Goal: Information Seeking & Learning: Find specific fact

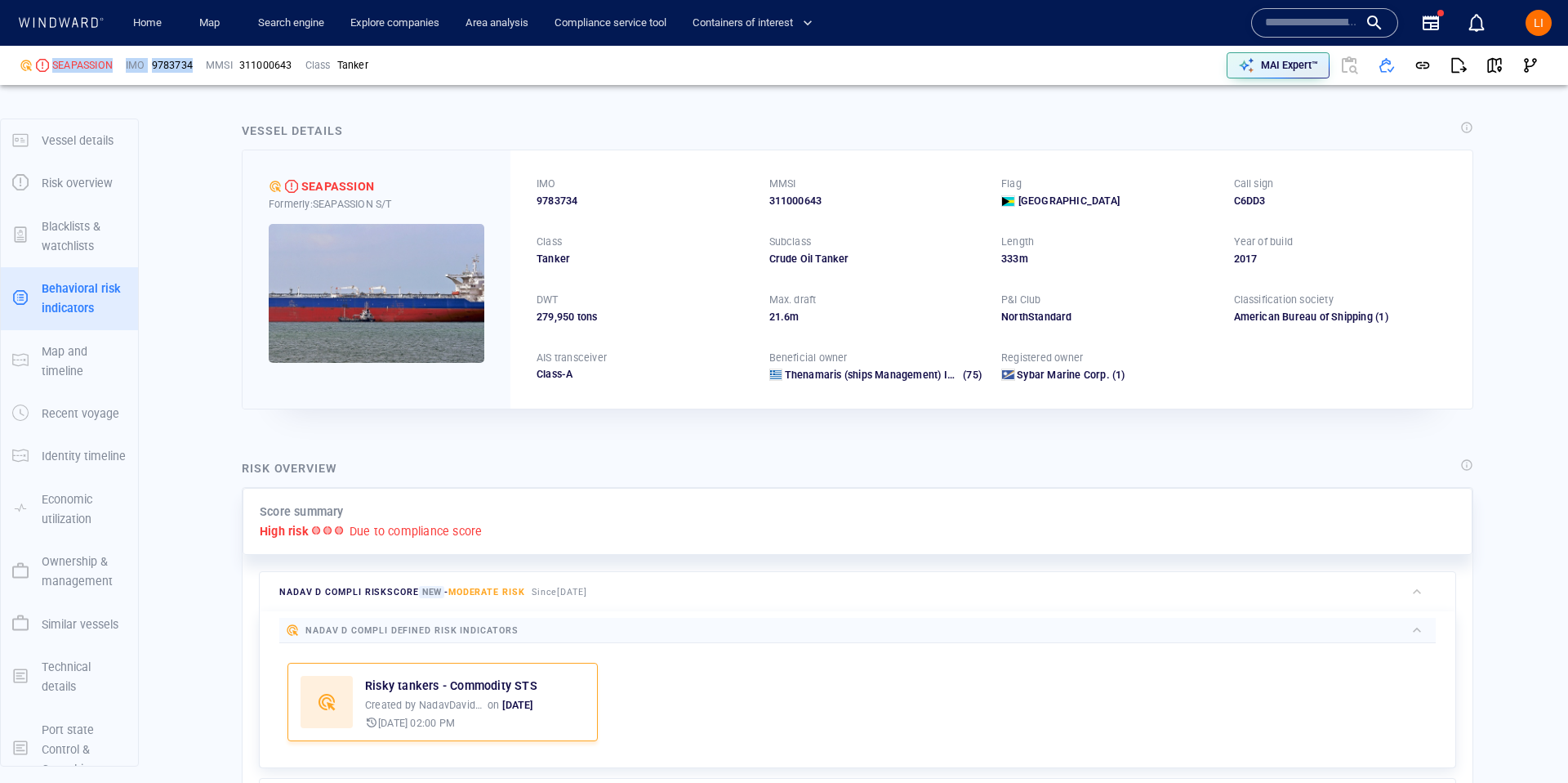
scroll to position [24, 0]
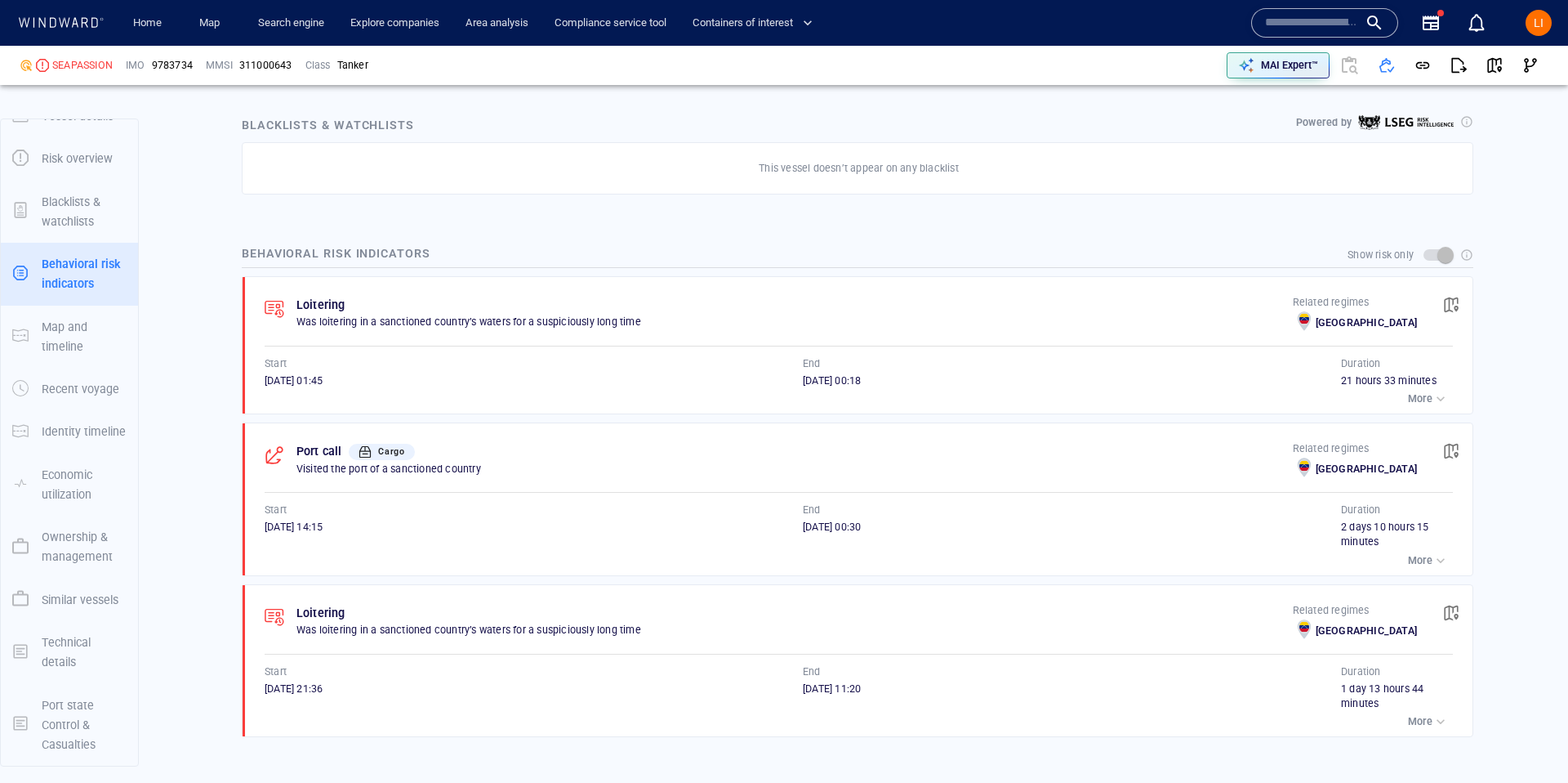
click at [1293, 25] on input "text" at bounding box center [1311, 22] width 93 height 24
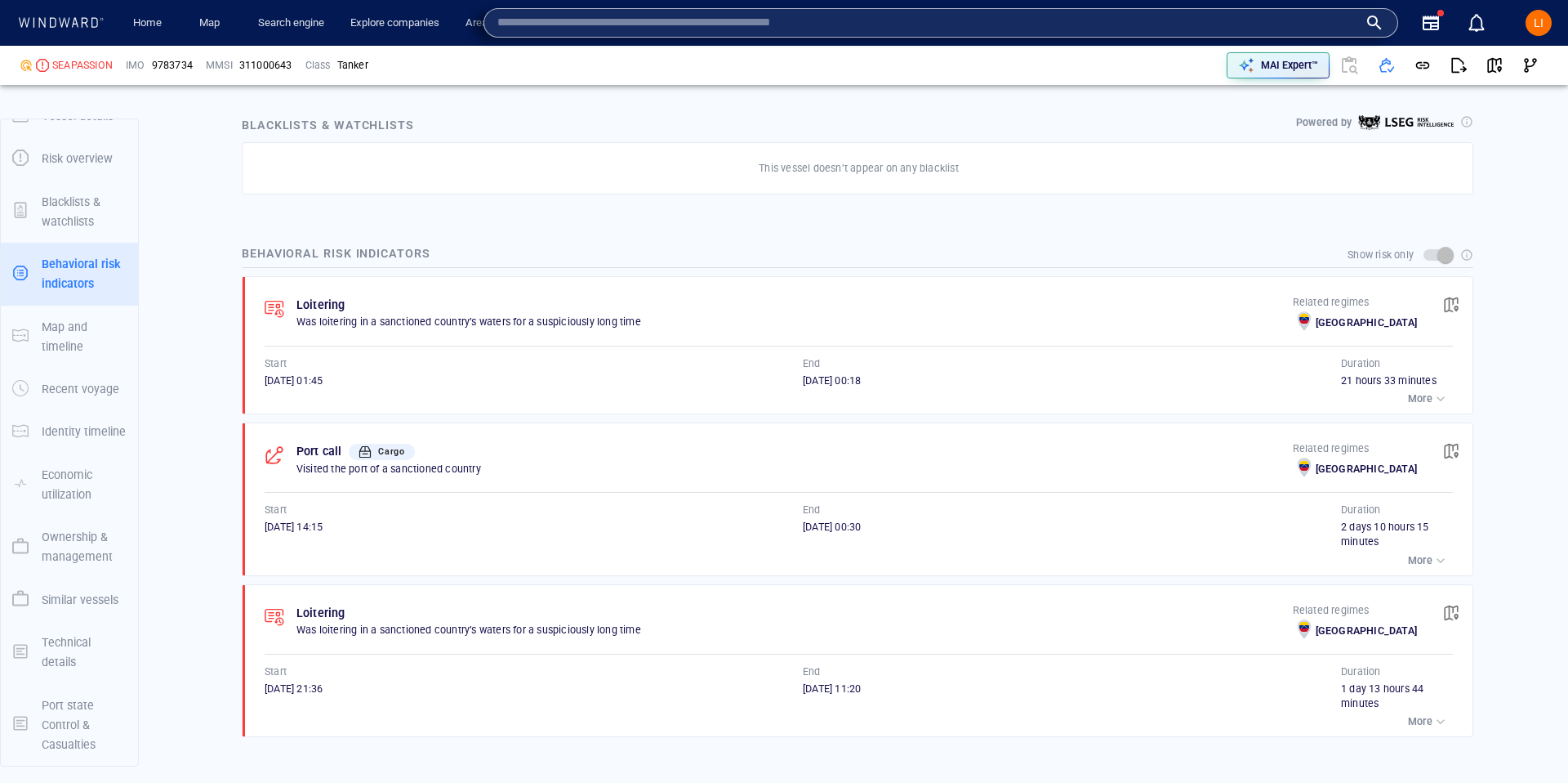
paste input "*******"
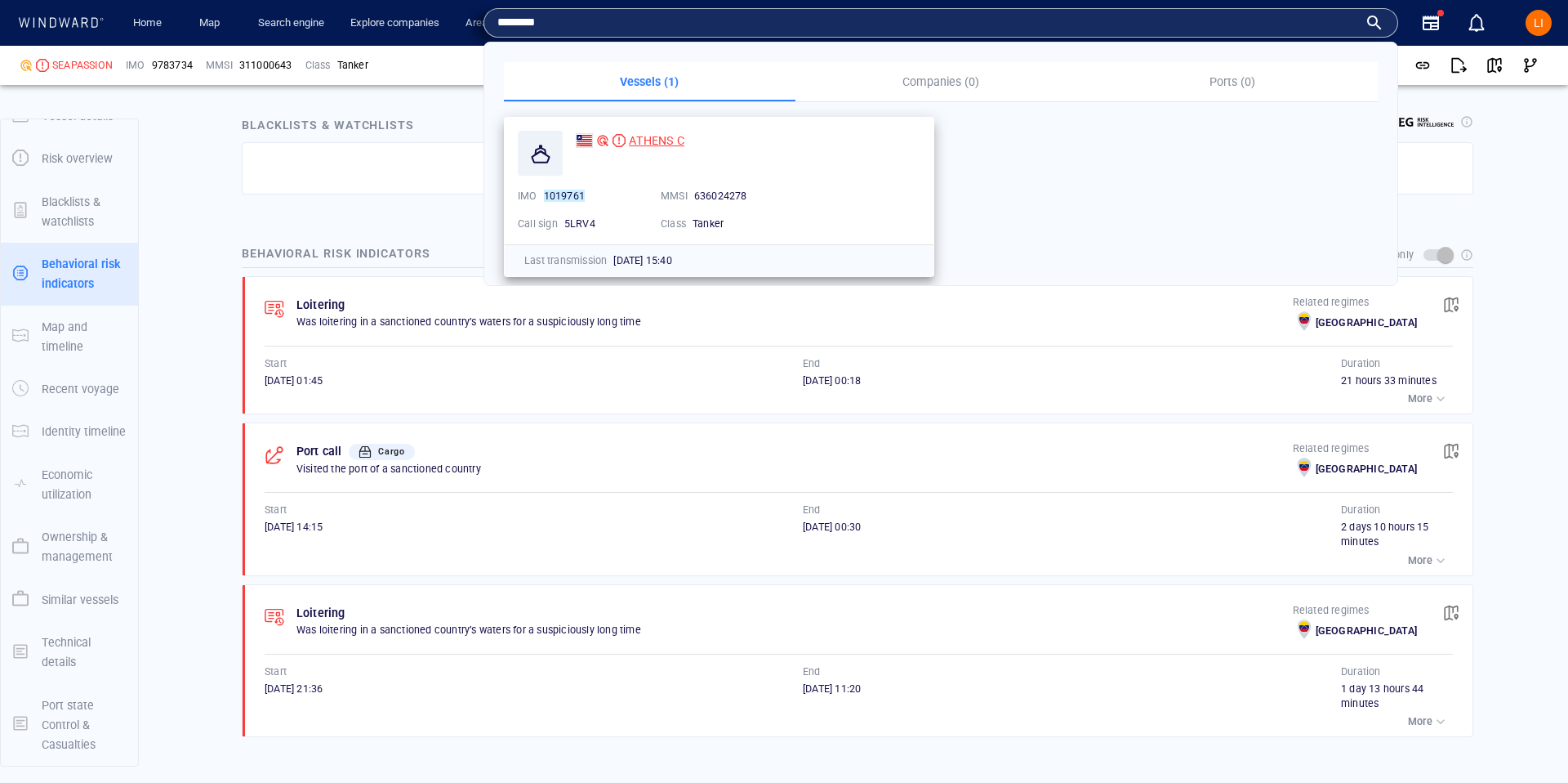
type input "*******"
click at [619, 145] on div at bounding box center [619, 140] width 13 height 13
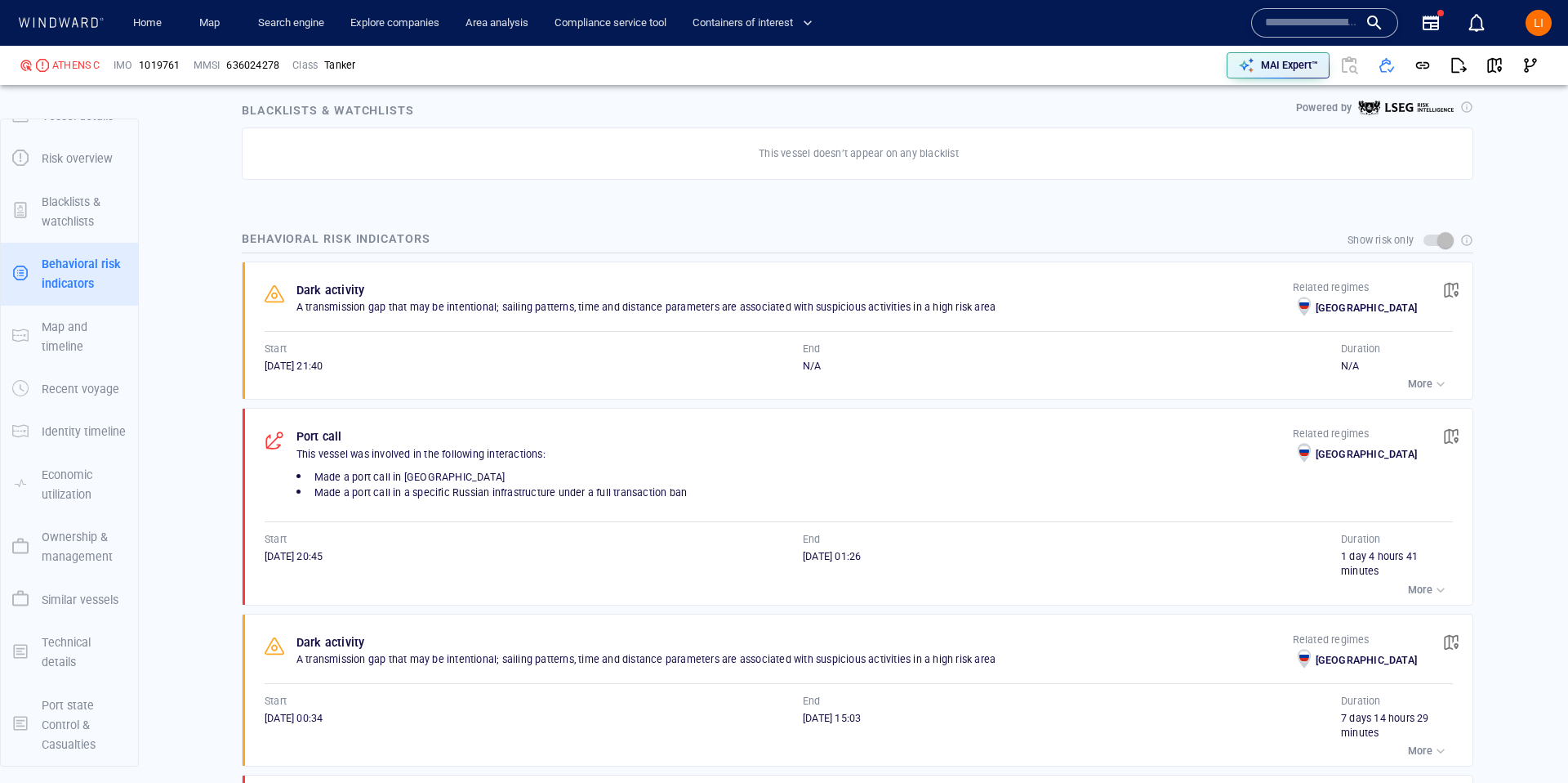
scroll to position [1006, 0]
click at [1447, 287] on span "button" at bounding box center [1451, 289] width 17 height 17
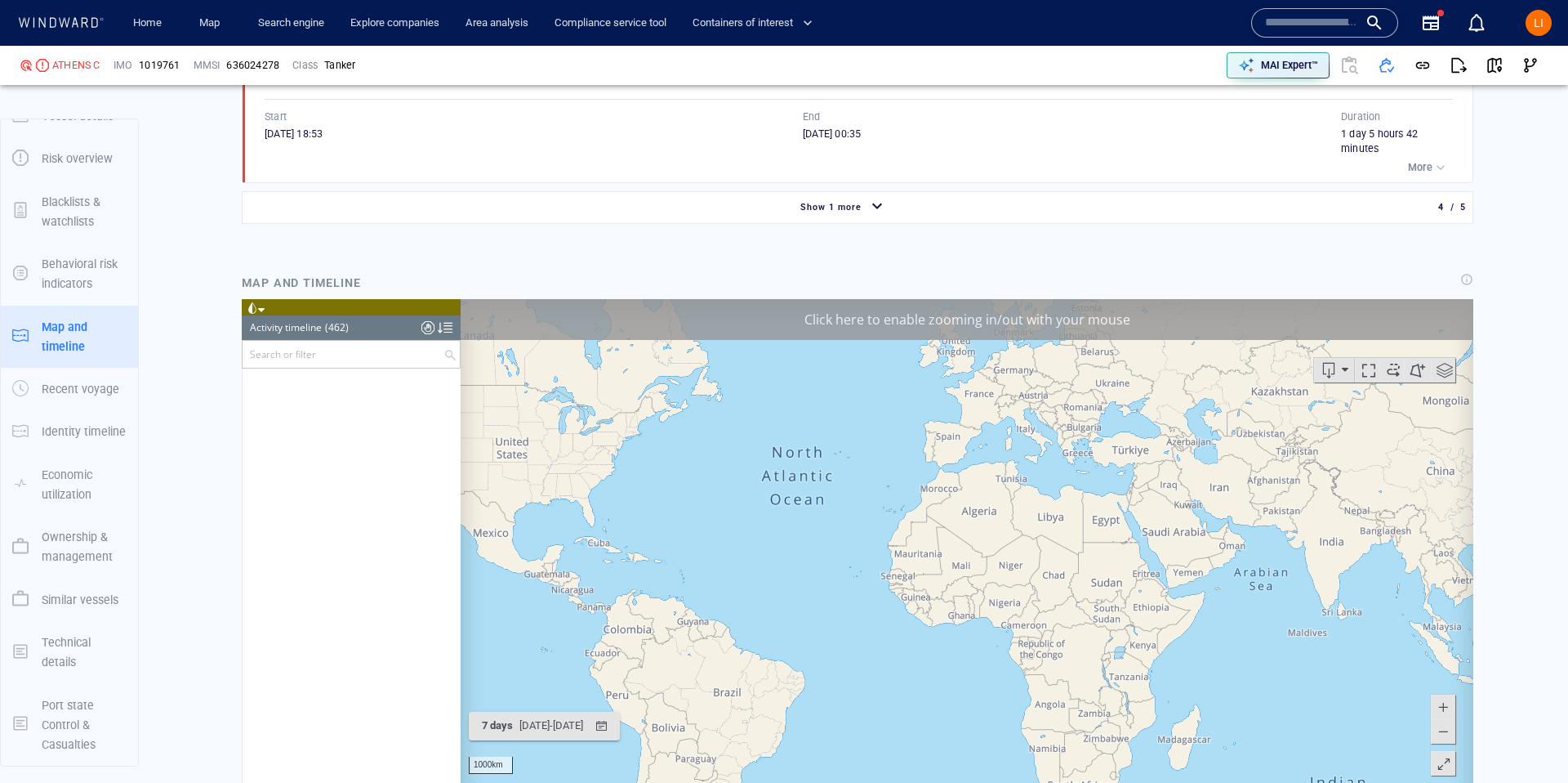
scroll to position [19594, 0]
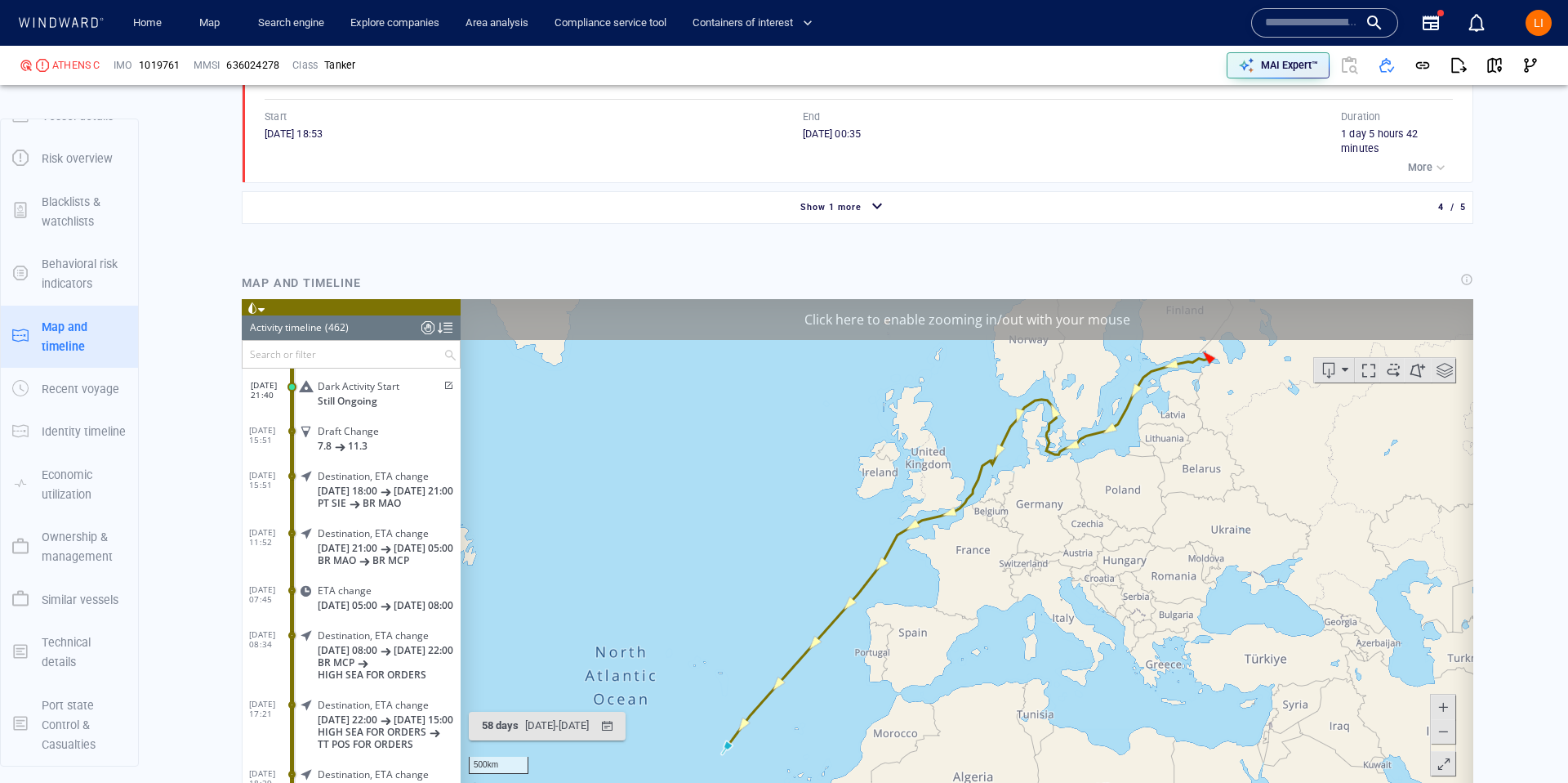
click at [444, 381] on span at bounding box center [447, 385] width 14 height 10
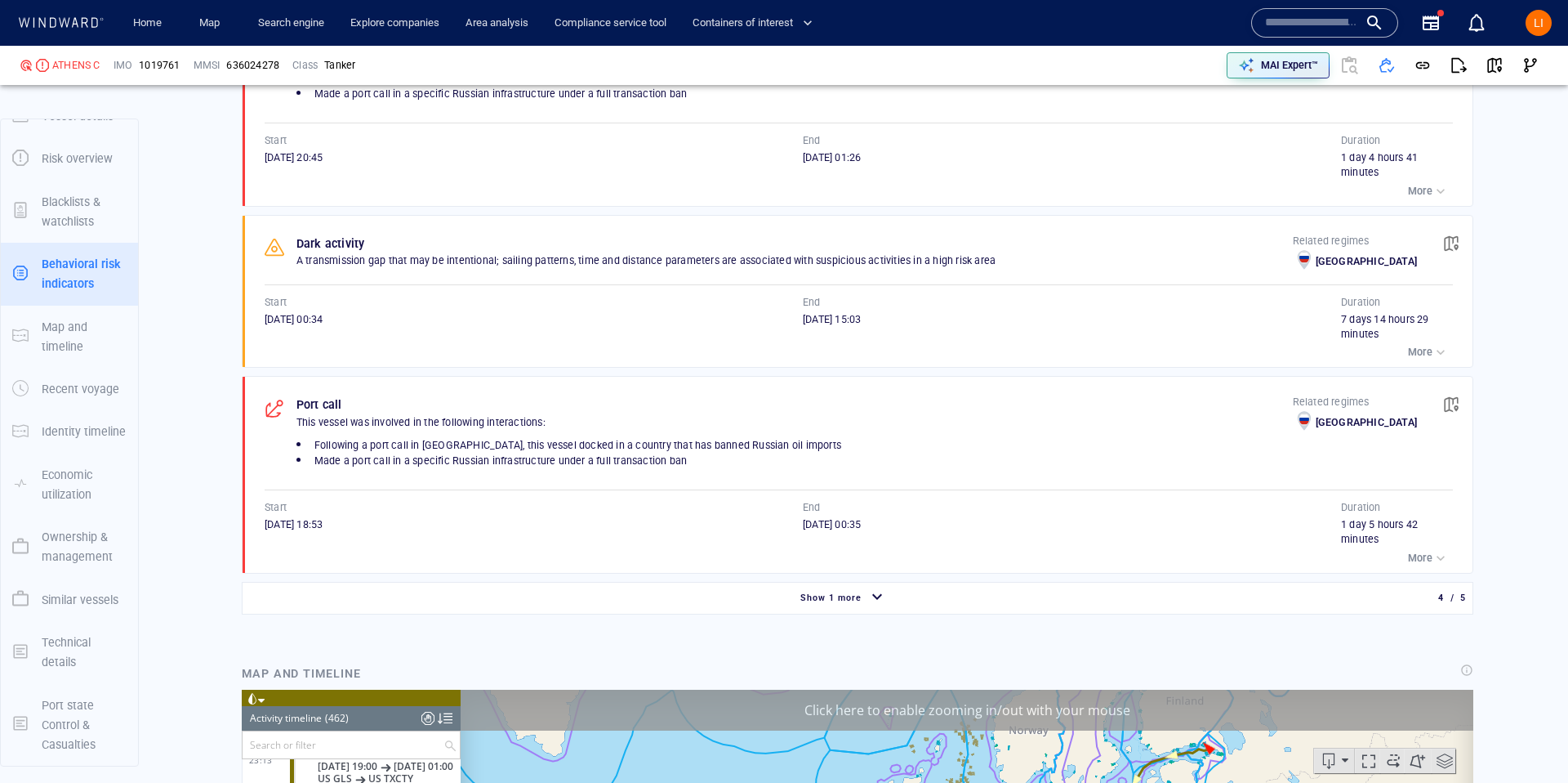
scroll to position [1396, 0]
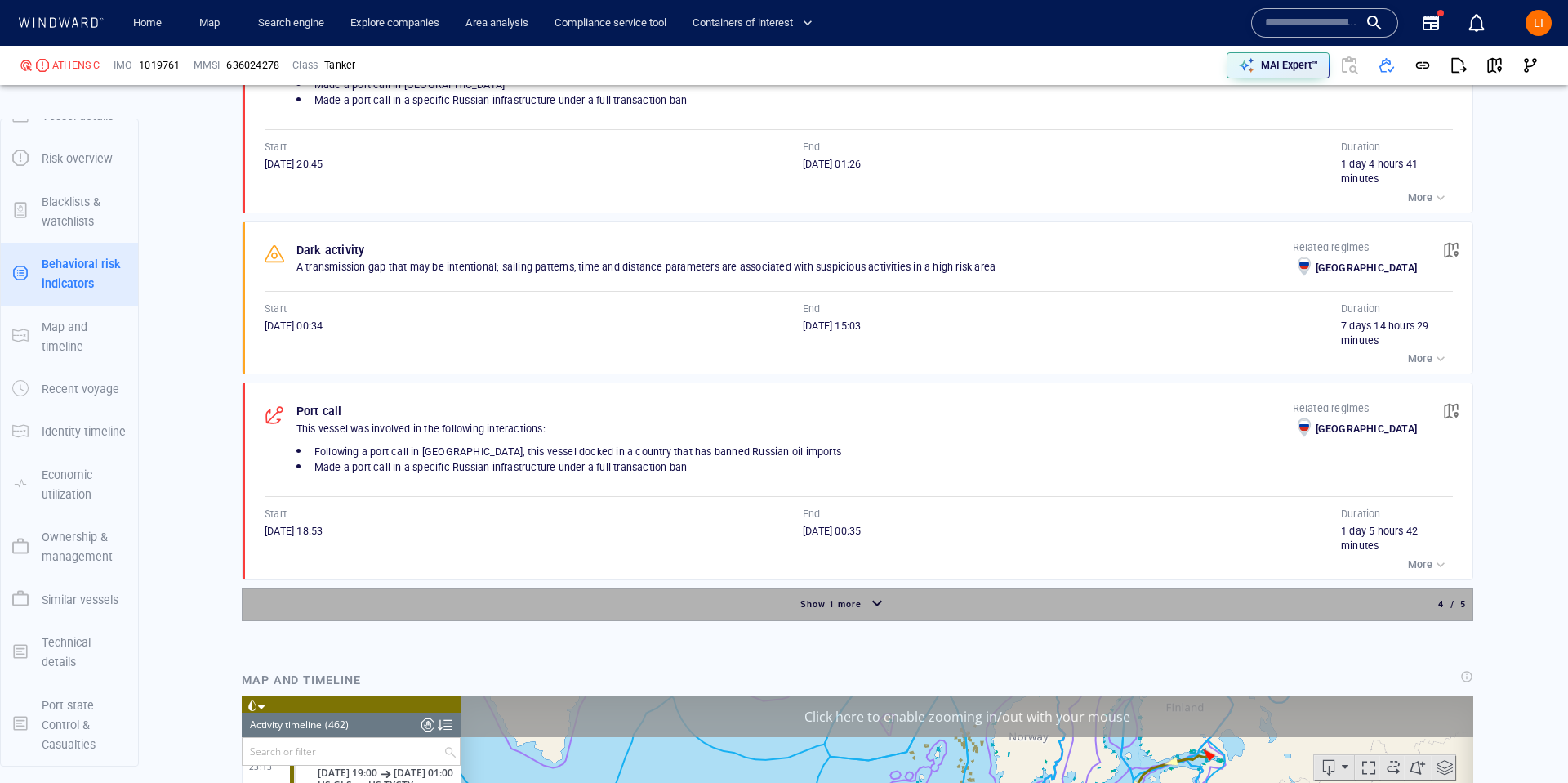
click at [884, 608] on div "button" at bounding box center [877, 604] width 26 height 29
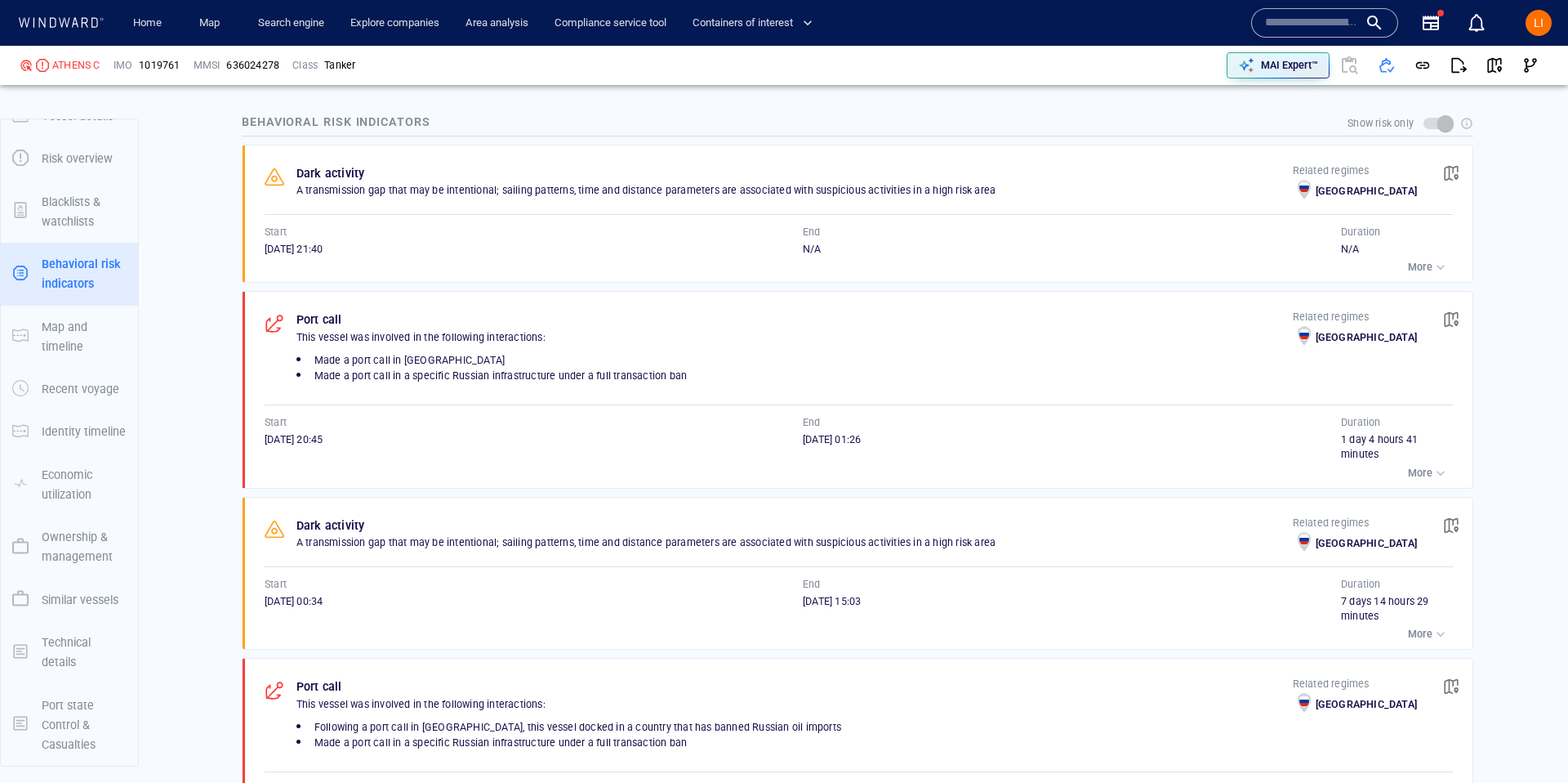
scroll to position [1112, 0]
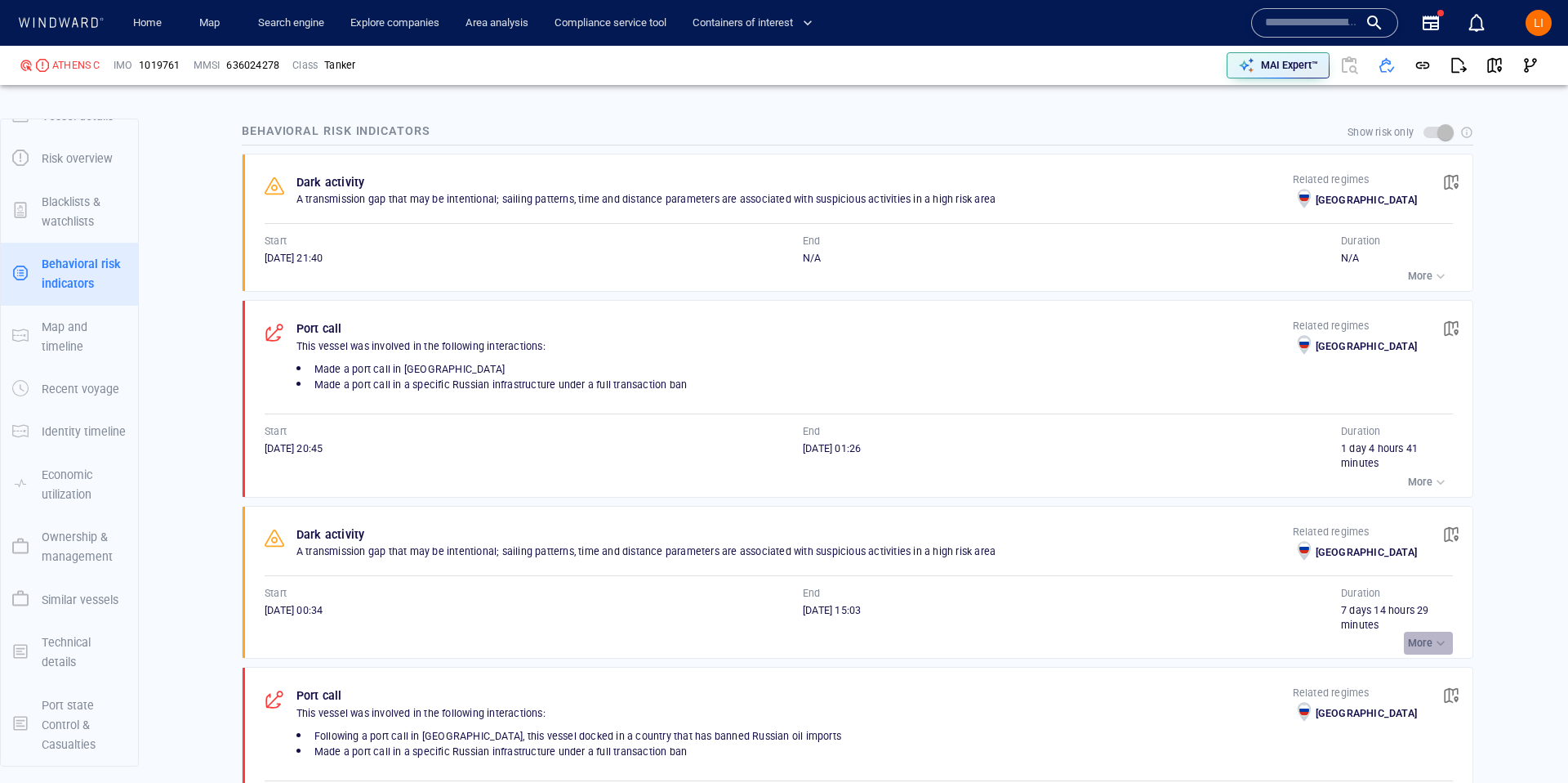
click at [1428, 636] on p "More" at bounding box center [1420, 643] width 24 height 15
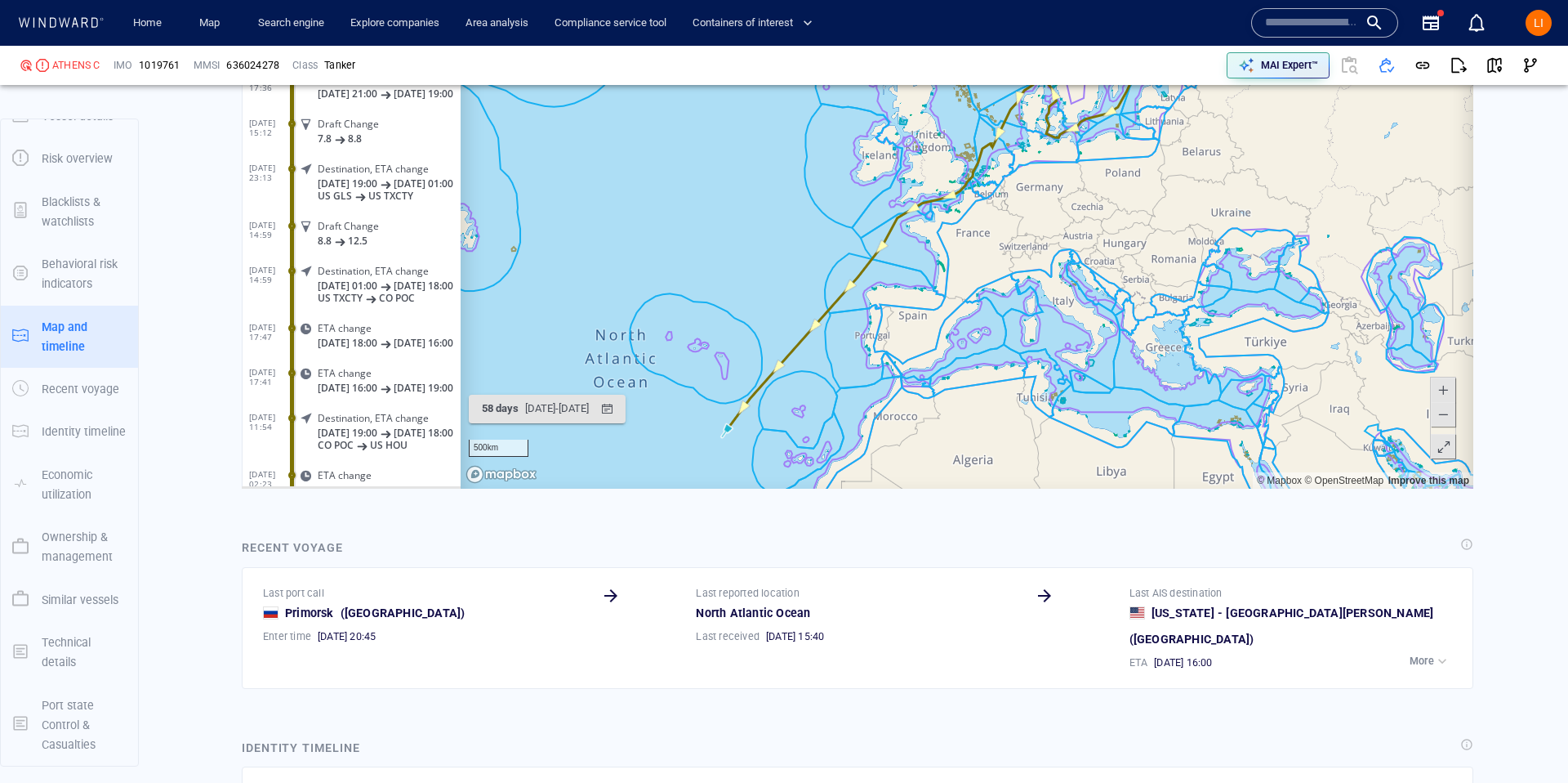
scroll to position [20304, 0]
click at [1288, 29] on input "text" at bounding box center [1311, 22] width 93 height 24
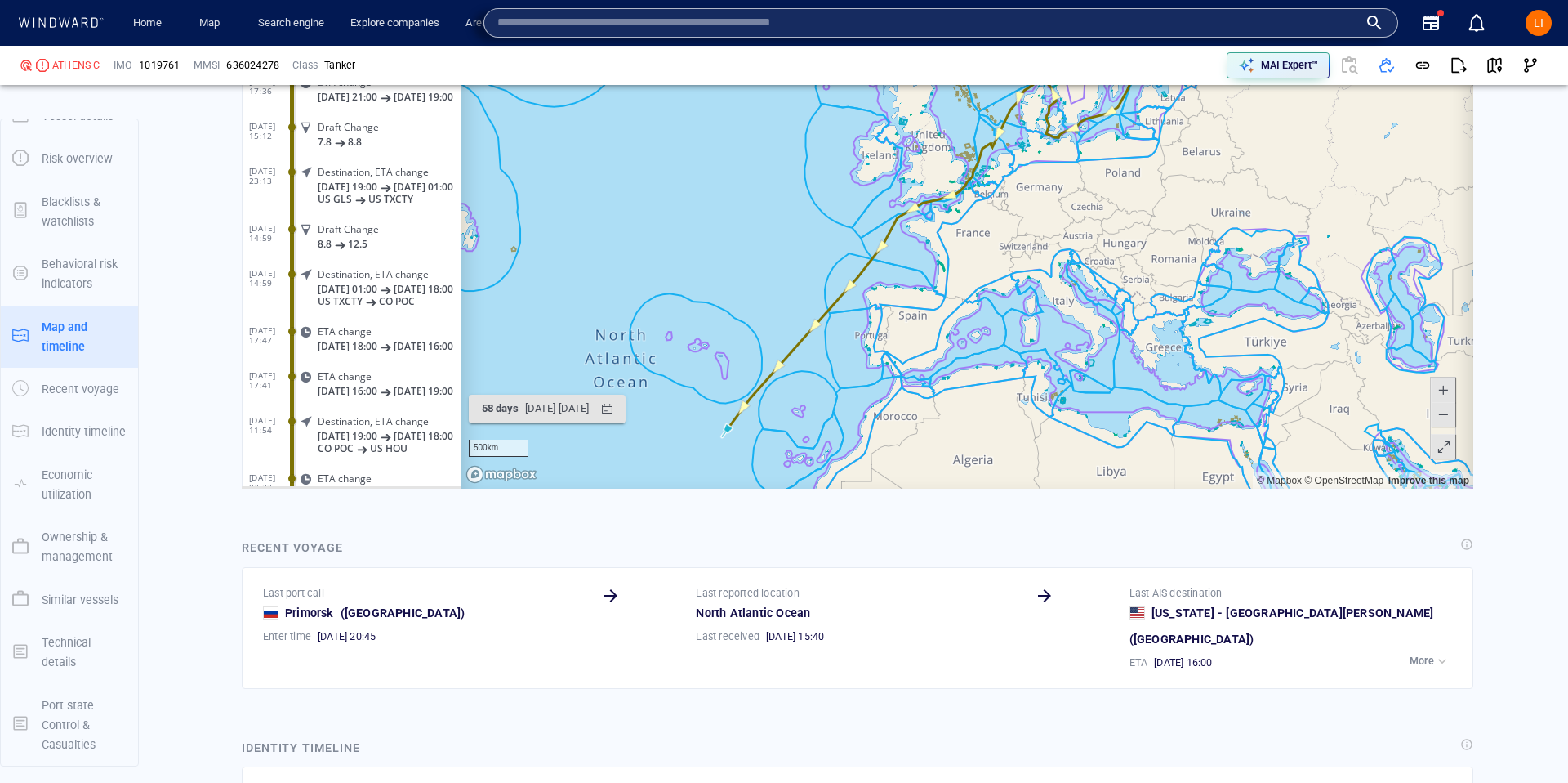
paste input "*******"
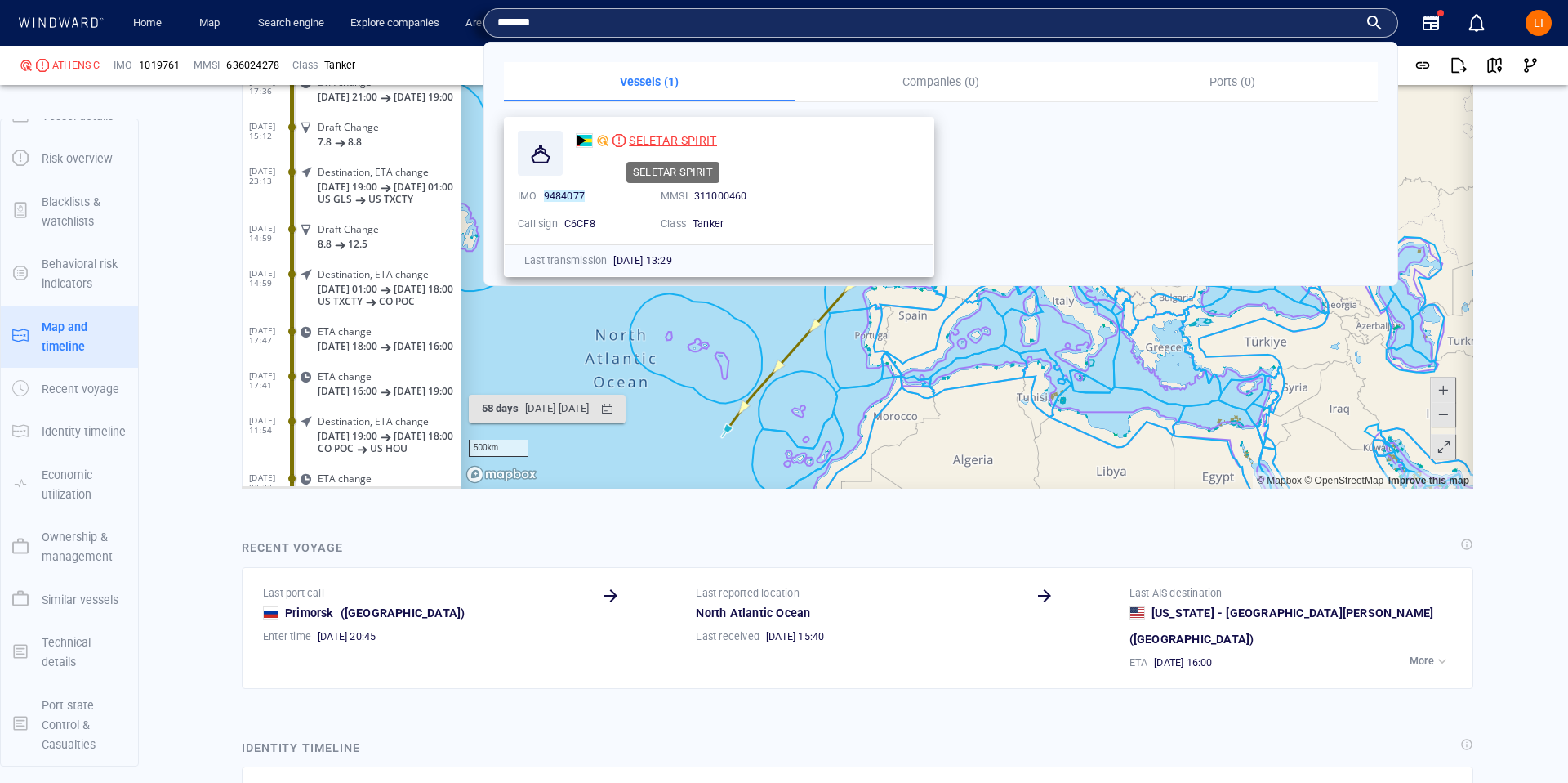
type input "*******"
click at [638, 131] on div "SELETAR SPIRIT" at bounding box center [672, 140] width 88 height 19
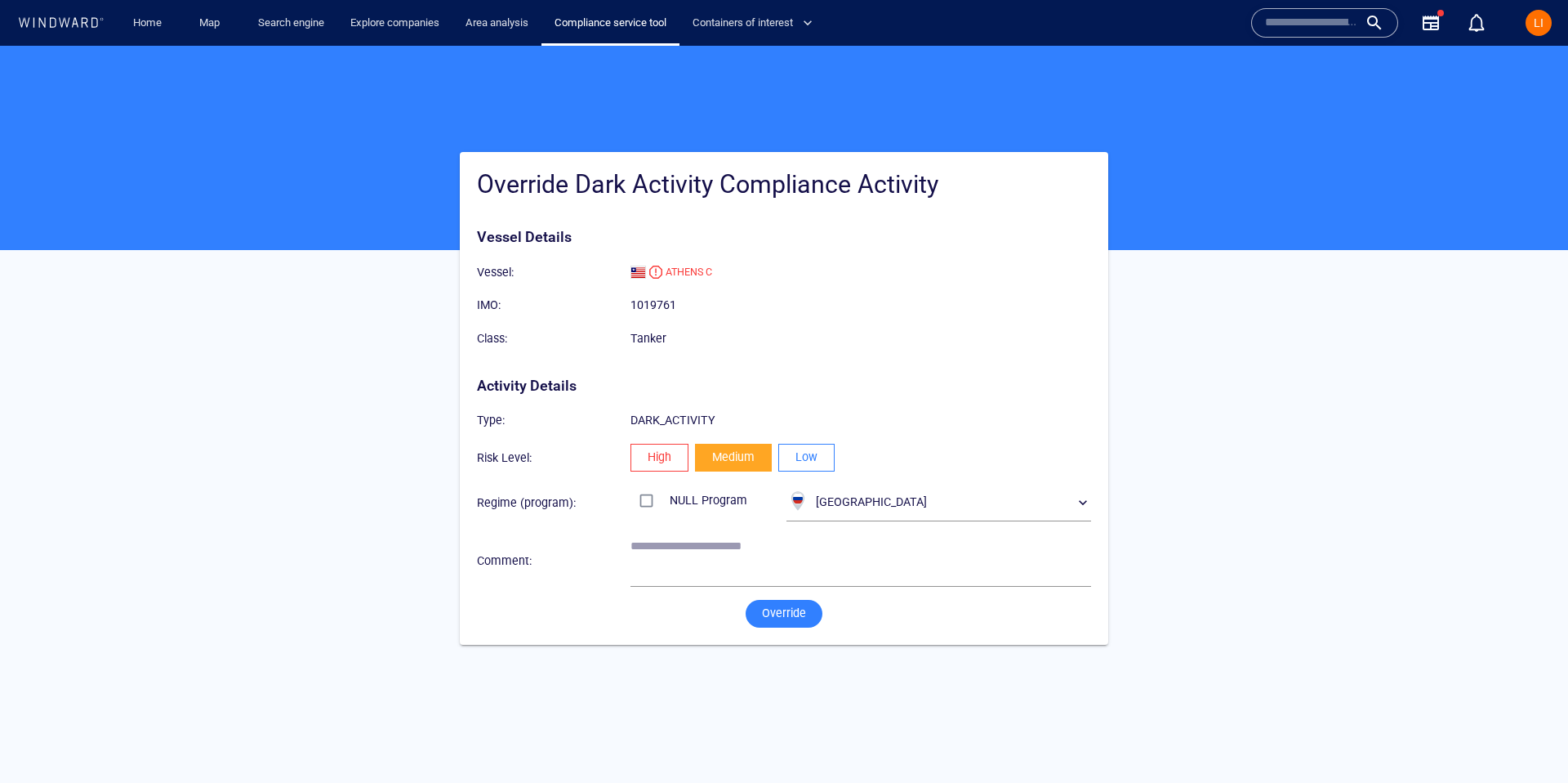
click at [826, 465] on button "Low" at bounding box center [806, 457] width 57 height 28
click at [768, 605] on span "Override" at bounding box center [784, 613] width 45 height 20
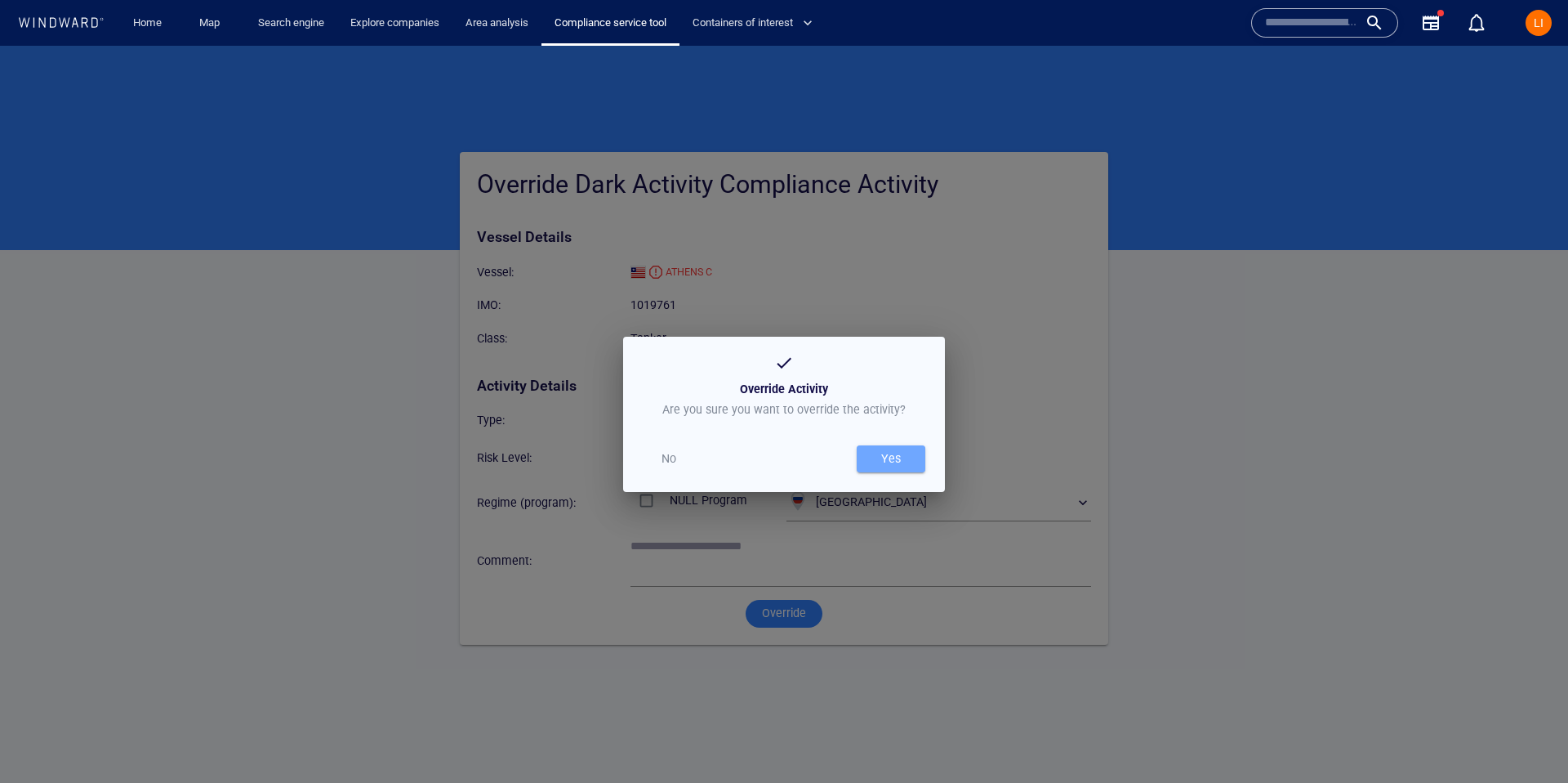
click at [879, 448] on div "Yes" at bounding box center [891, 458] width 26 height 27
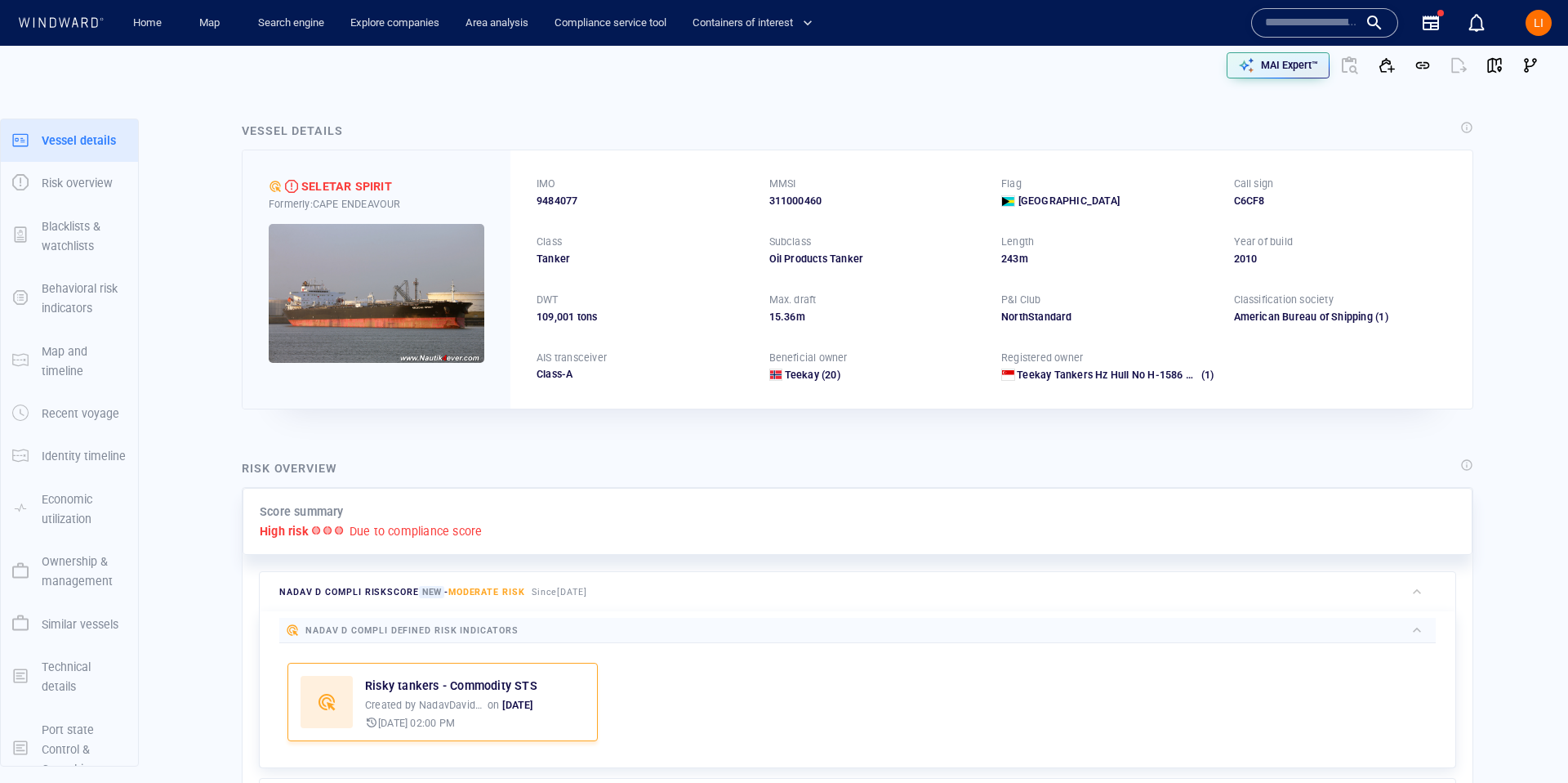
click at [1281, 17] on input "text" at bounding box center [1311, 22] width 93 height 24
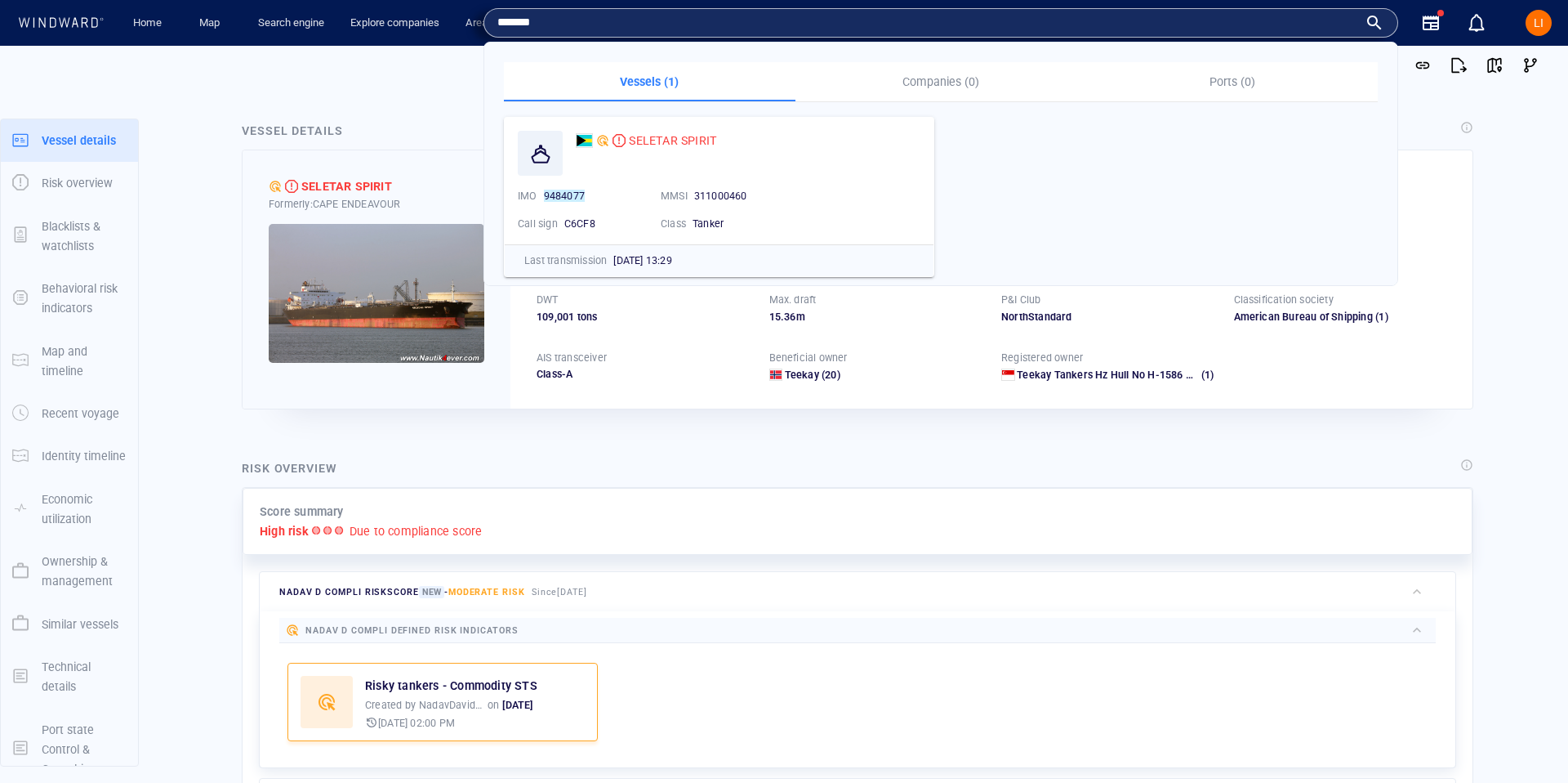
type input "*******"
drag, startPoint x: 429, startPoint y: 85, endPoint x: 376, endPoint y: 56, distance: 60.4
click at [427, 84] on div at bounding box center [400, 65] width 774 height 52
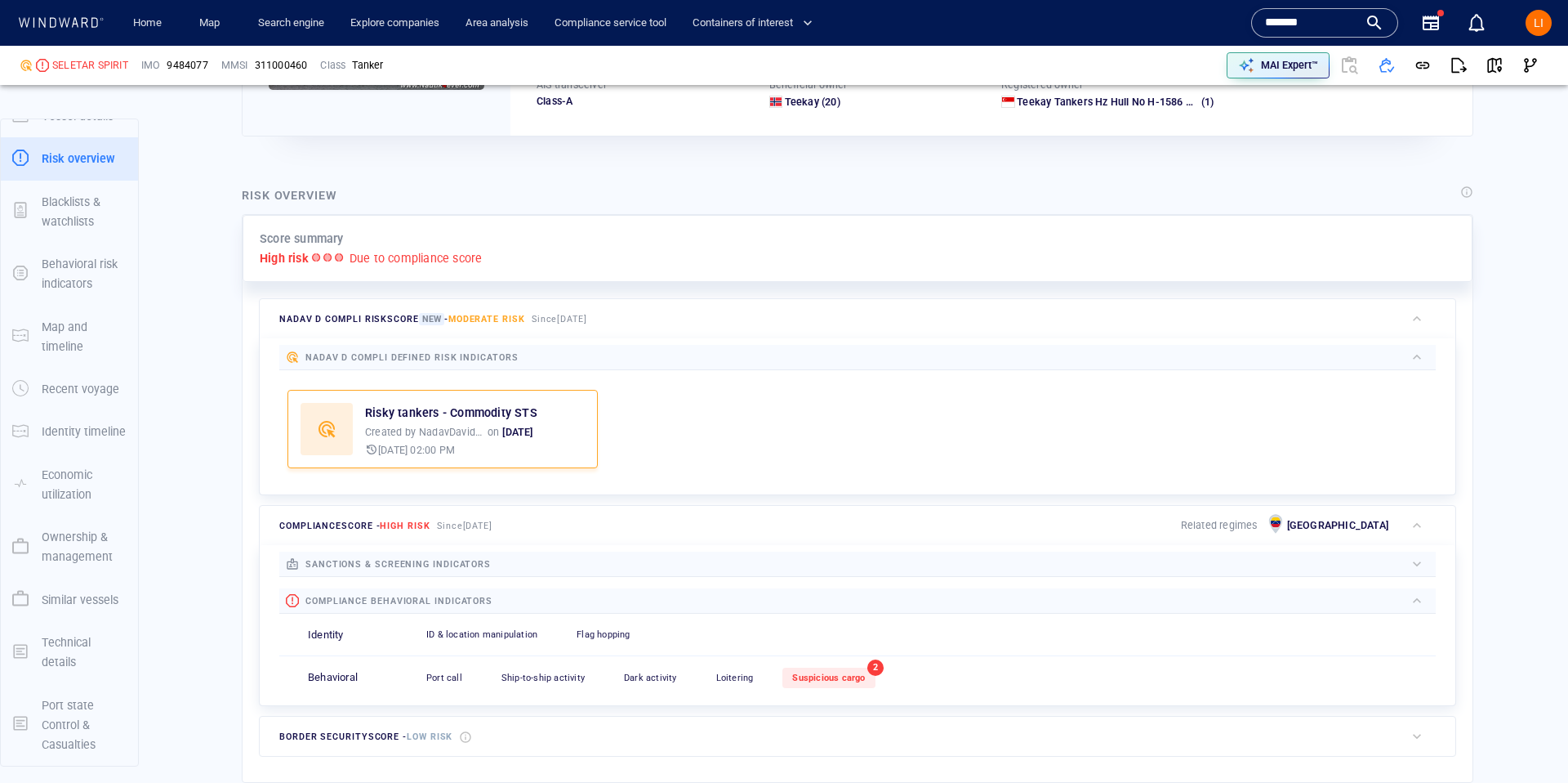
scroll to position [239, 0]
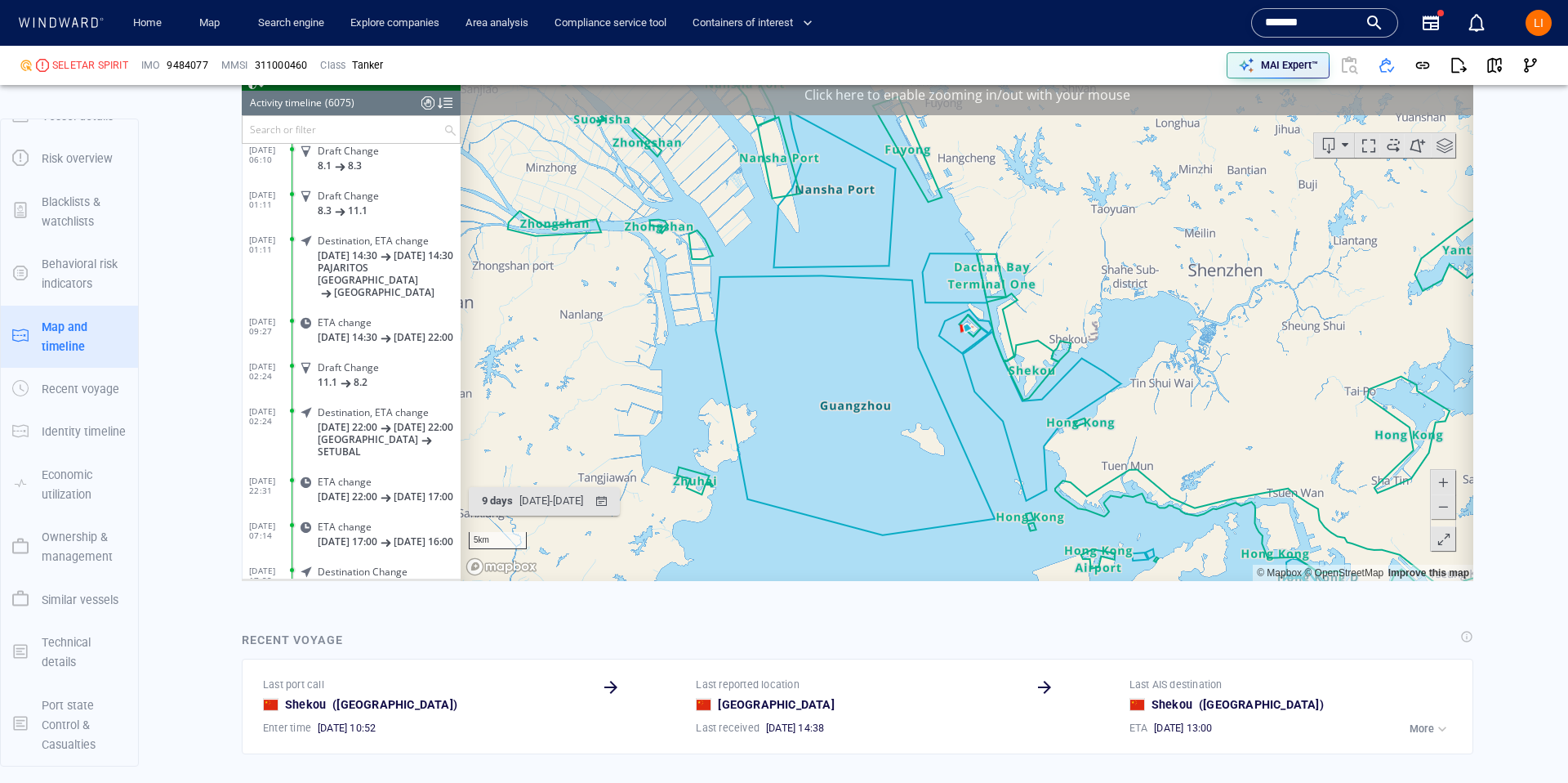
scroll to position [12076, 0]
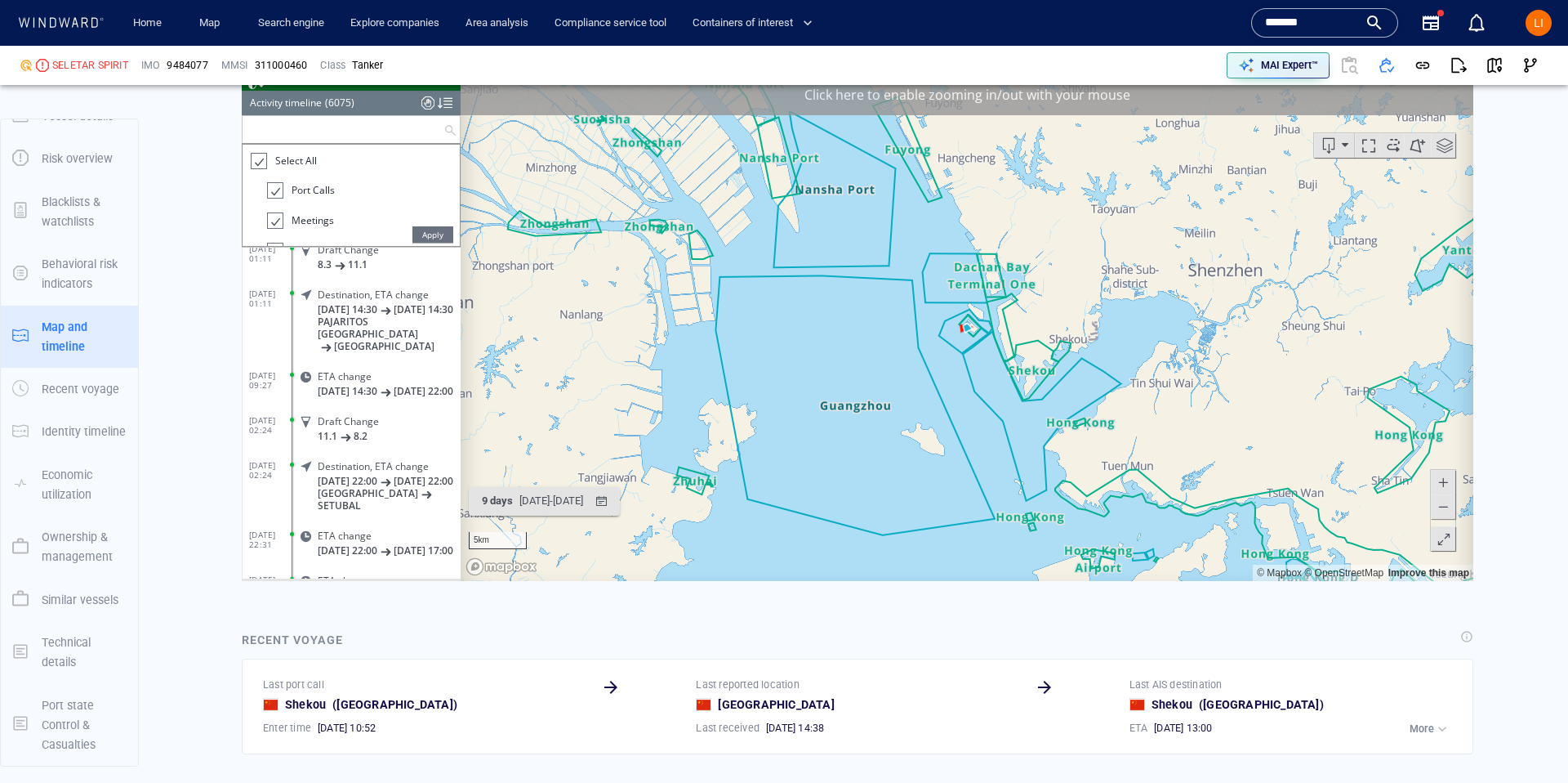
click at [277, 128] on input "text" at bounding box center [343, 128] width 201 height 27
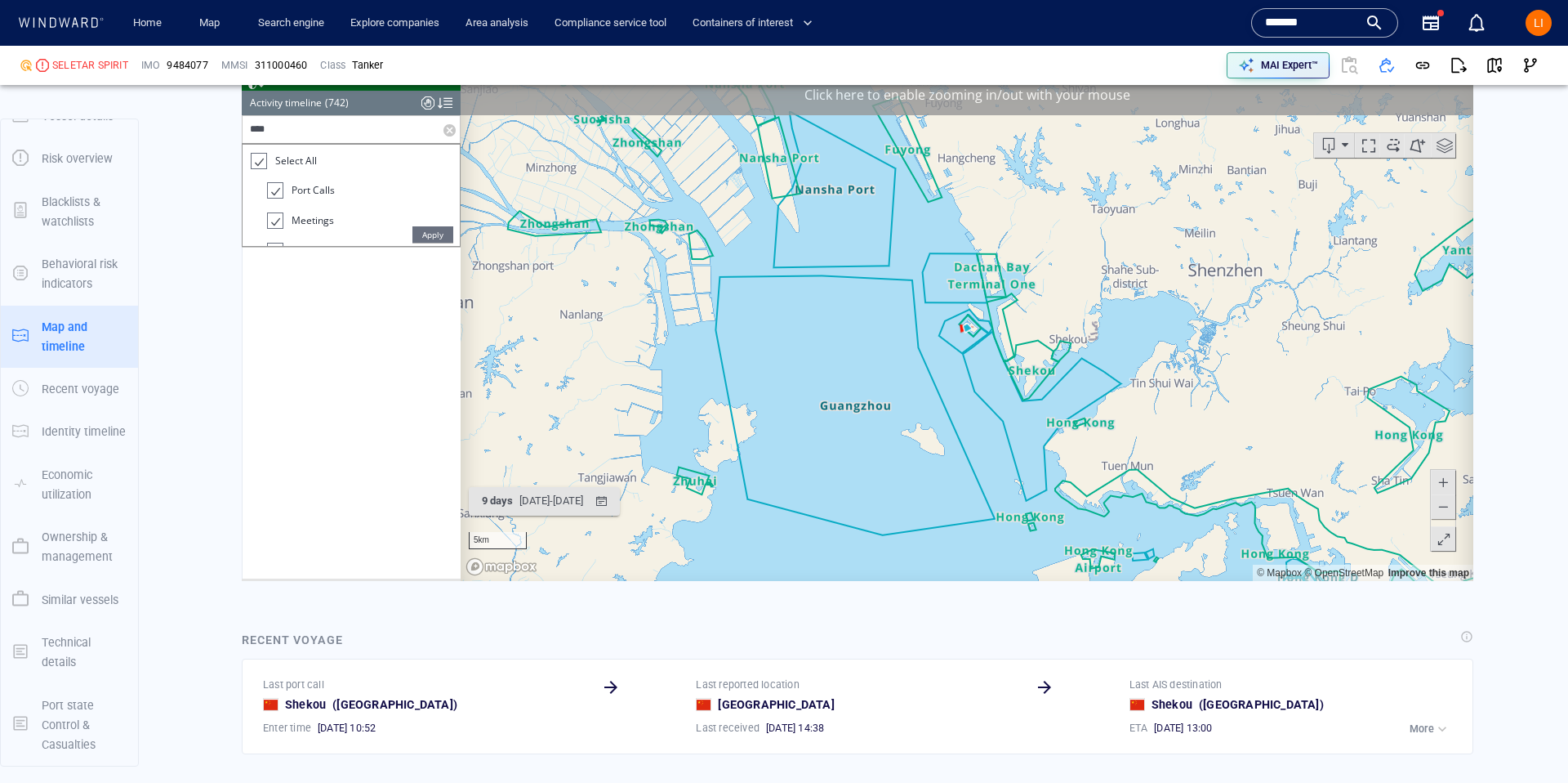
scroll to position [23218, 0]
type input "*"
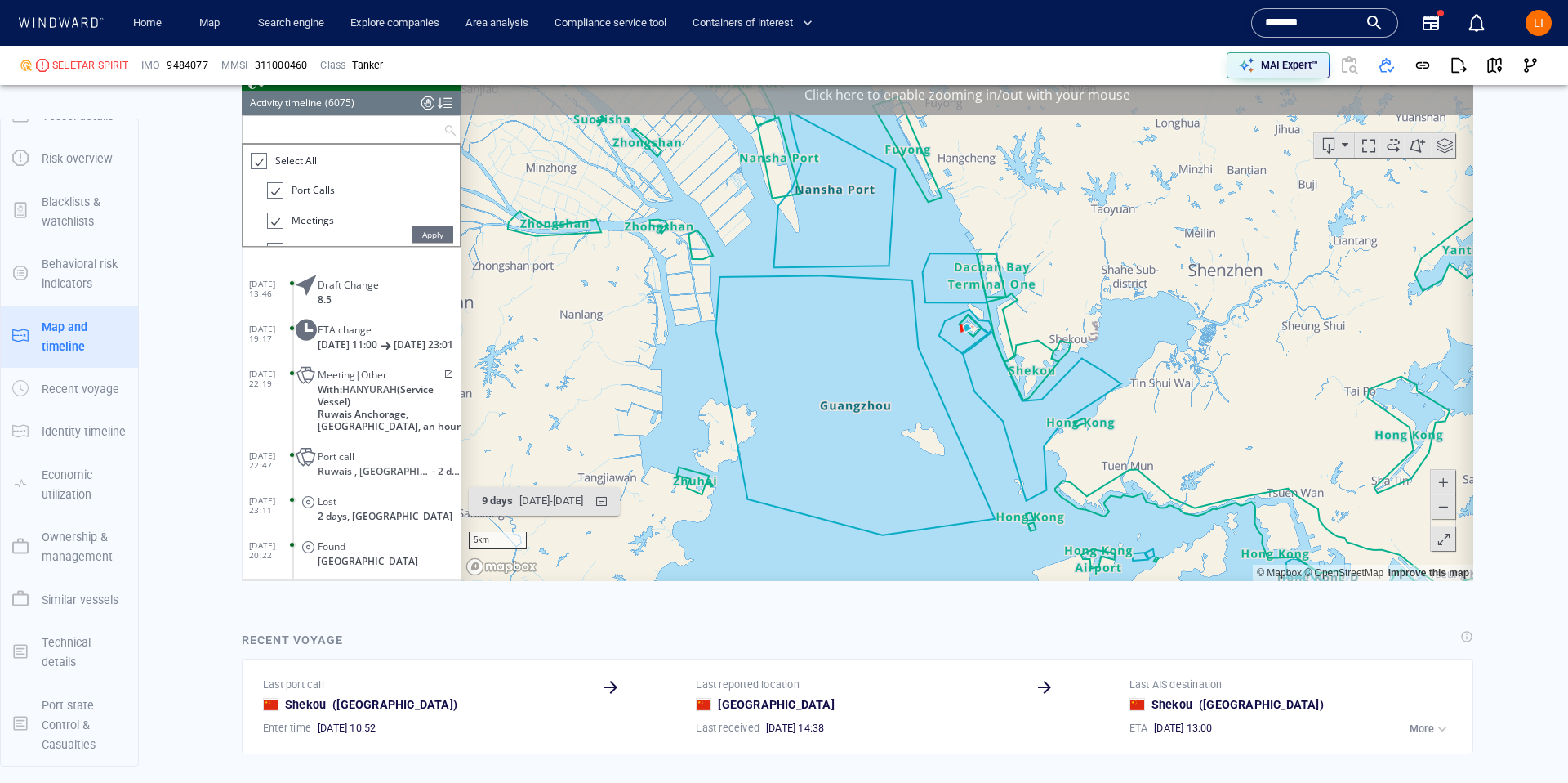
scroll to position [148567, 0]
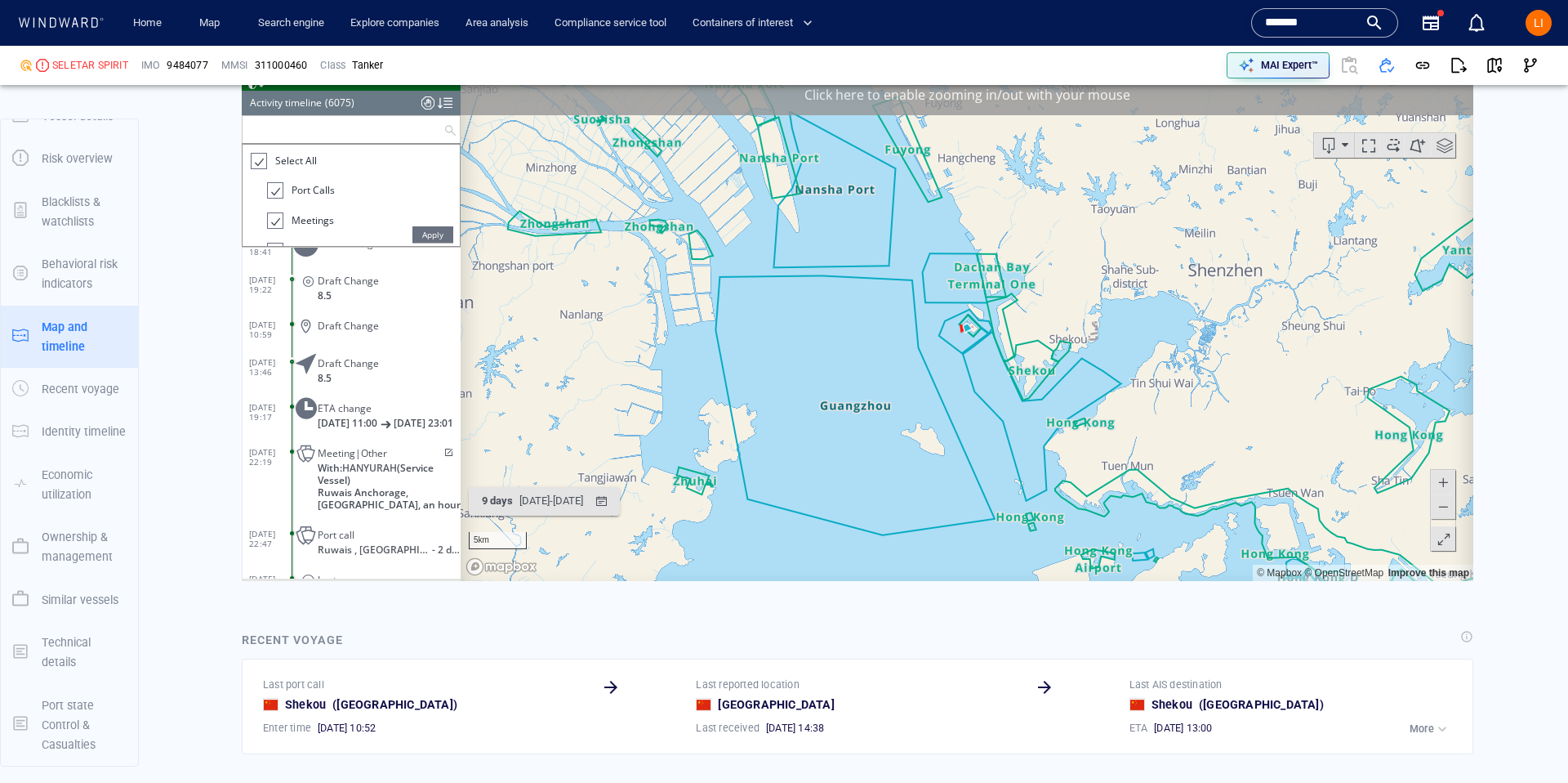
click at [442, 456] on span at bounding box center [447, 452] width 14 height 10
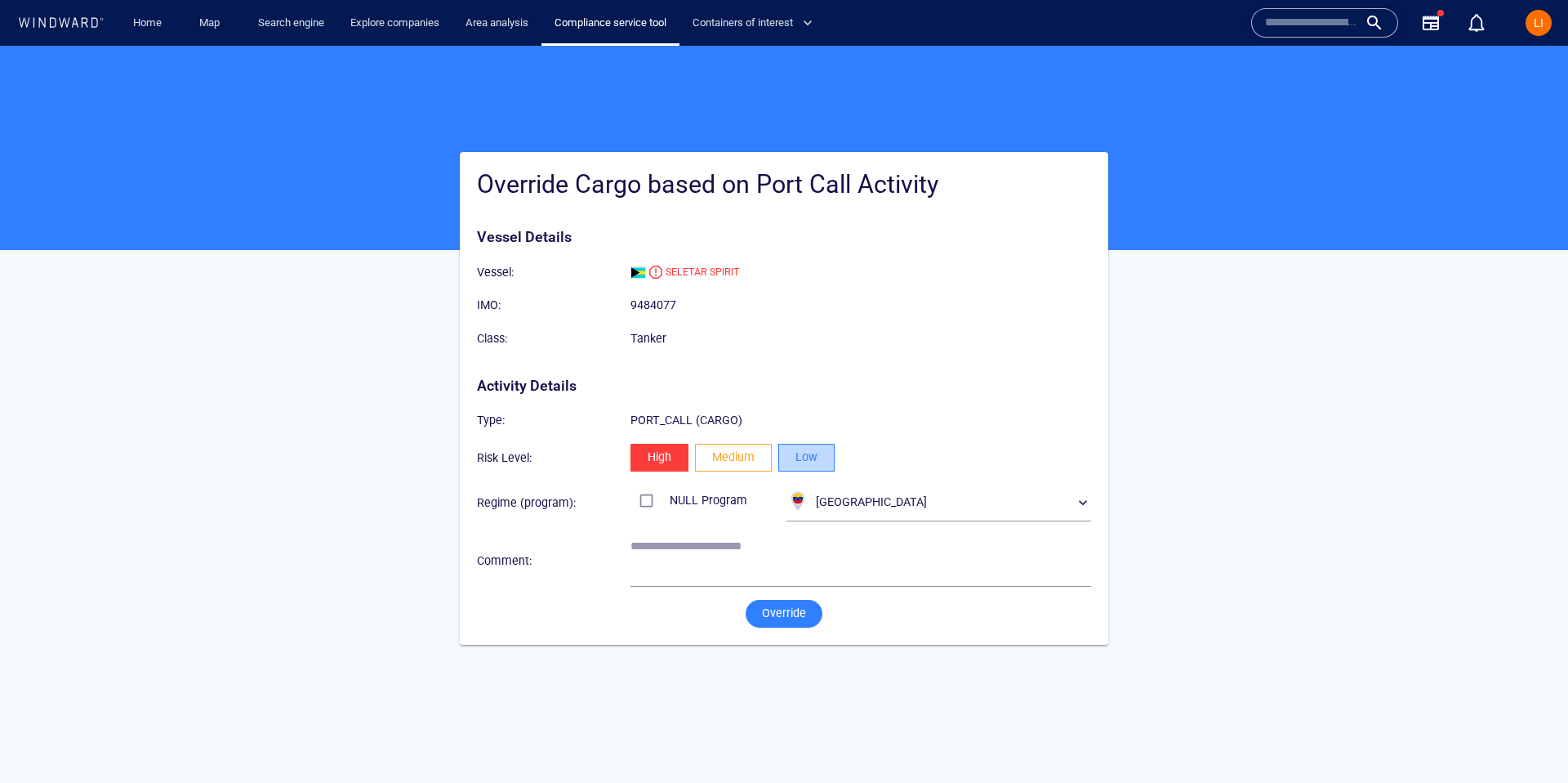
click at [809, 455] on span "Low" at bounding box center [807, 457] width 22 height 20
click at [863, 506] on div "[GEOGRAPHIC_DATA]" at bounding box center [871, 502] width 118 height 20
click at [797, 620] on span "Override" at bounding box center [784, 613] width 45 height 20
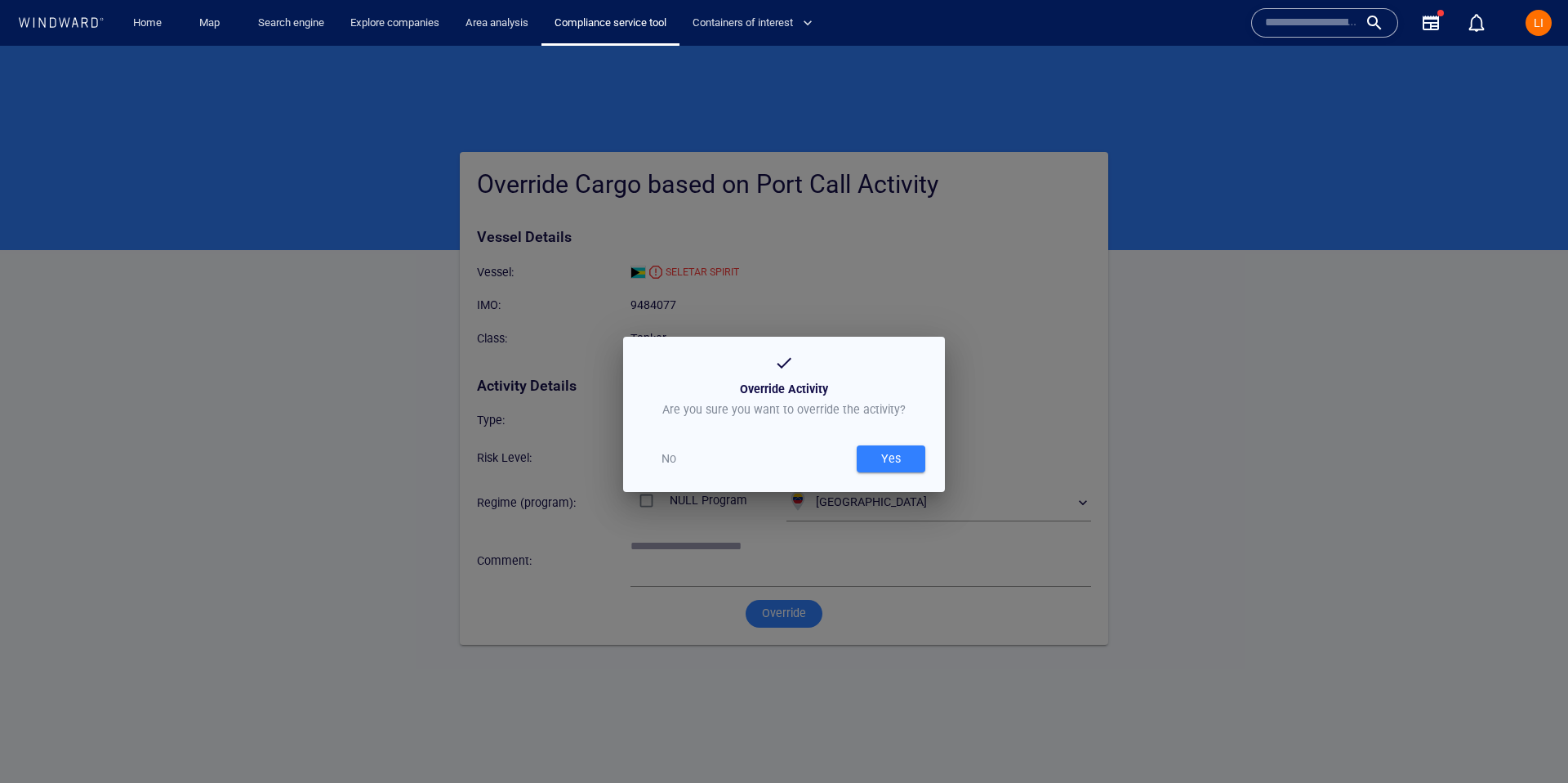
click at [890, 455] on div "Yes" at bounding box center [891, 458] width 26 height 27
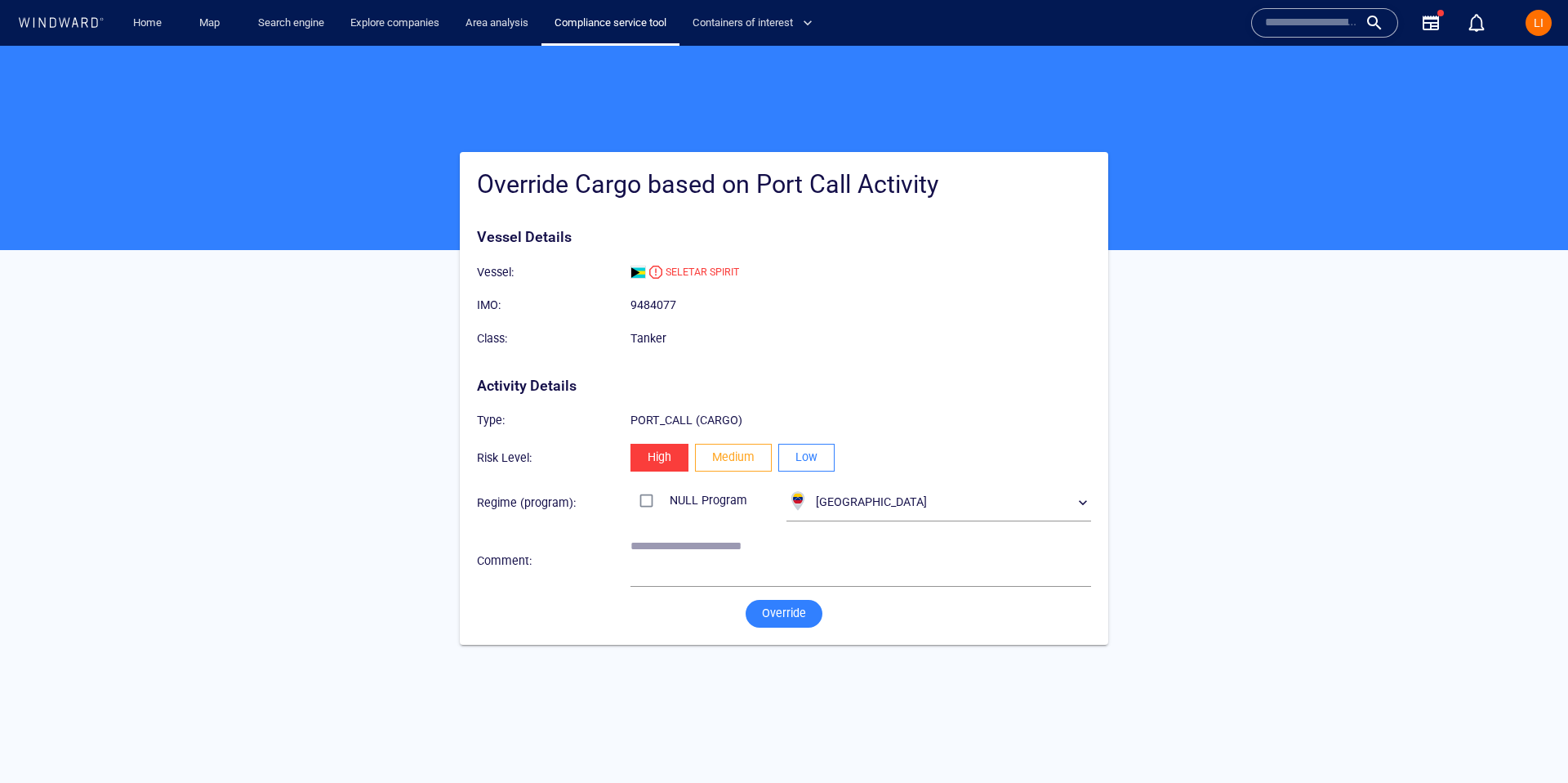
click at [814, 463] on span "Low" at bounding box center [807, 457] width 22 height 20
click at [800, 620] on span "Override" at bounding box center [784, 613] width 45 height 20
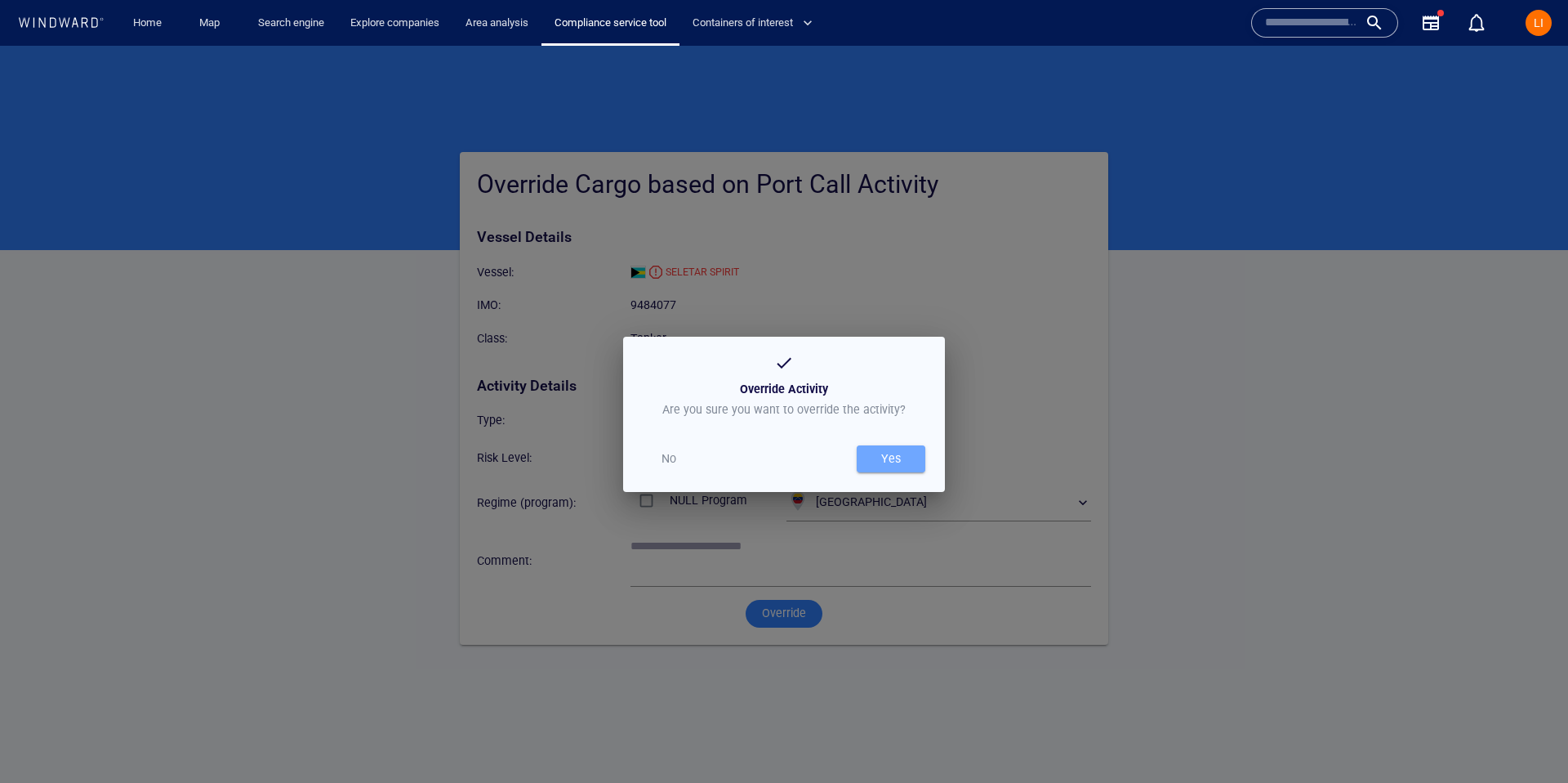
click at [891, 456] on div "Yes" at bounding box center [891, 458] width 26 height 27
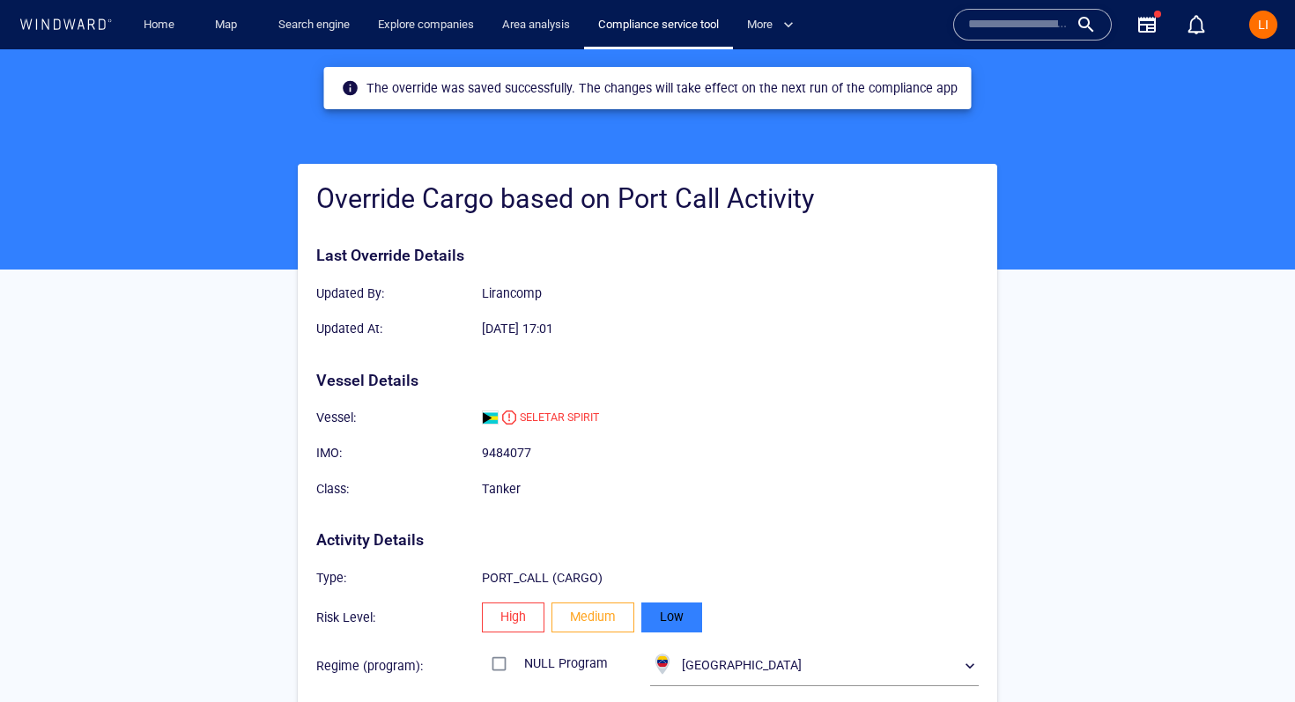
click at [1022, 26] on input "text" at bounding box center [1018, 24] width 100 height 26
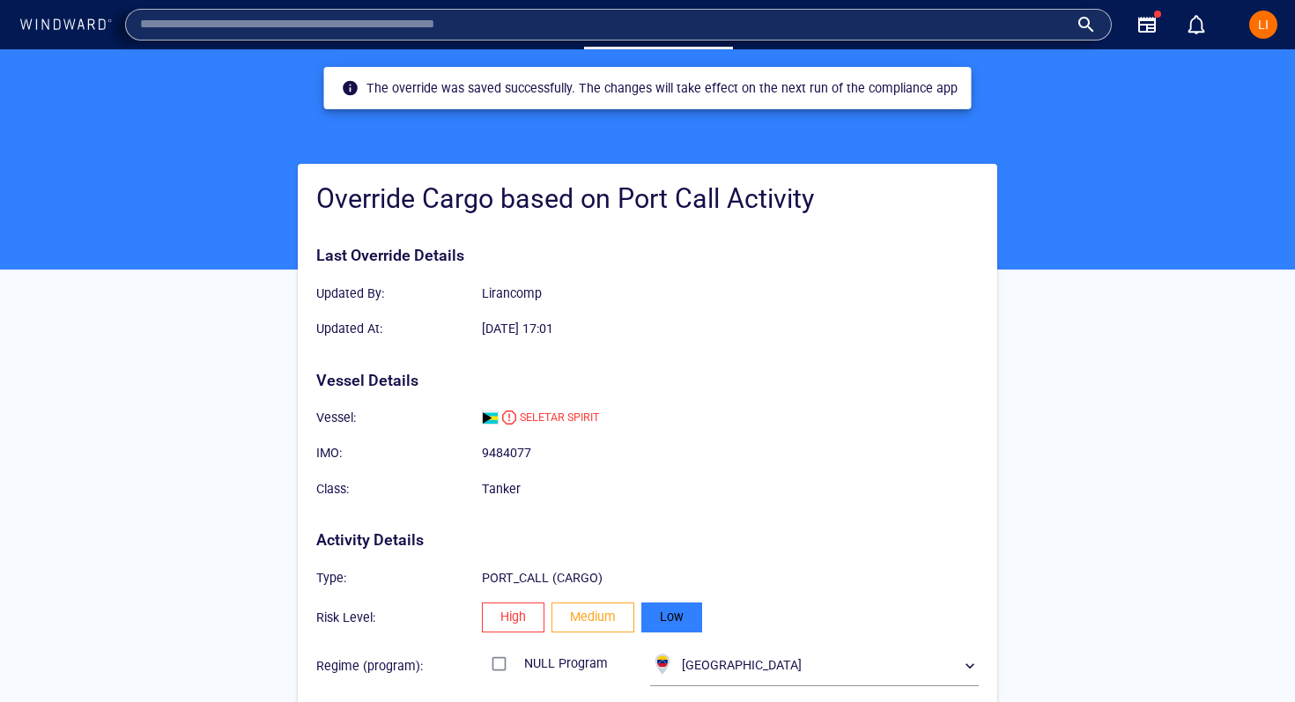
paste input "**********"
type input "**********"
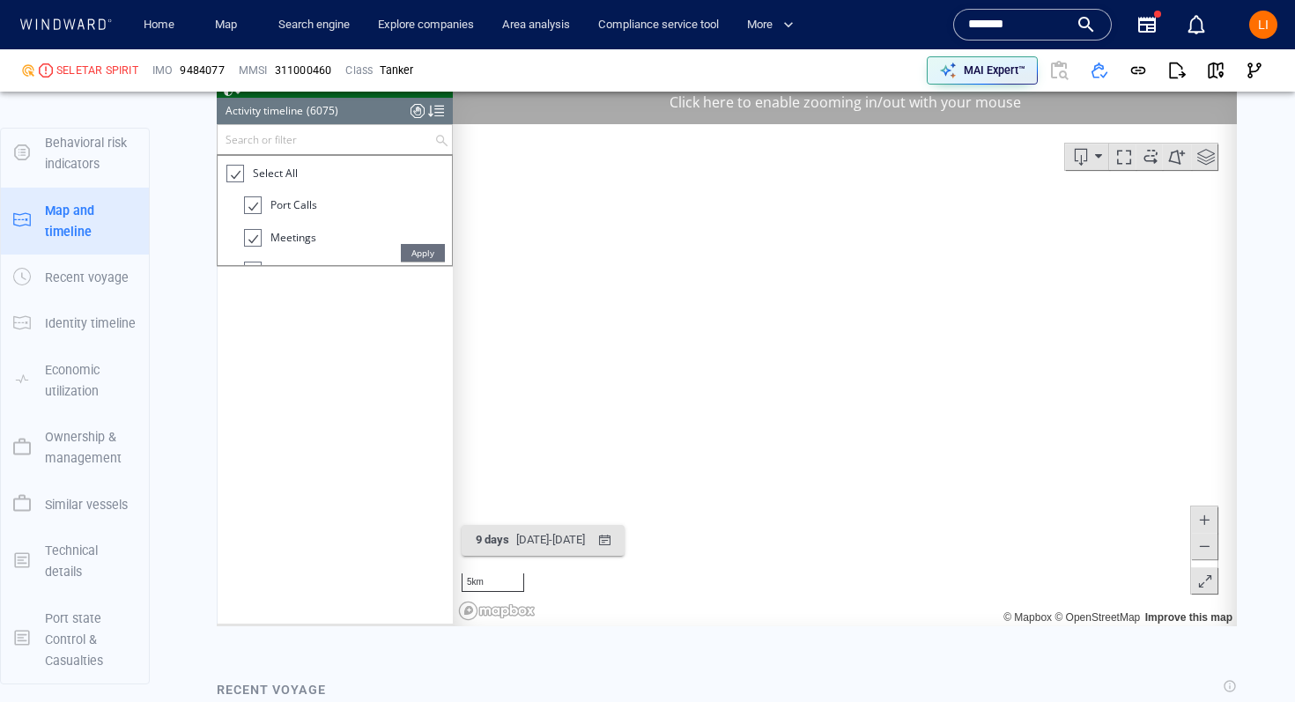
scroll to position [160141, 0]
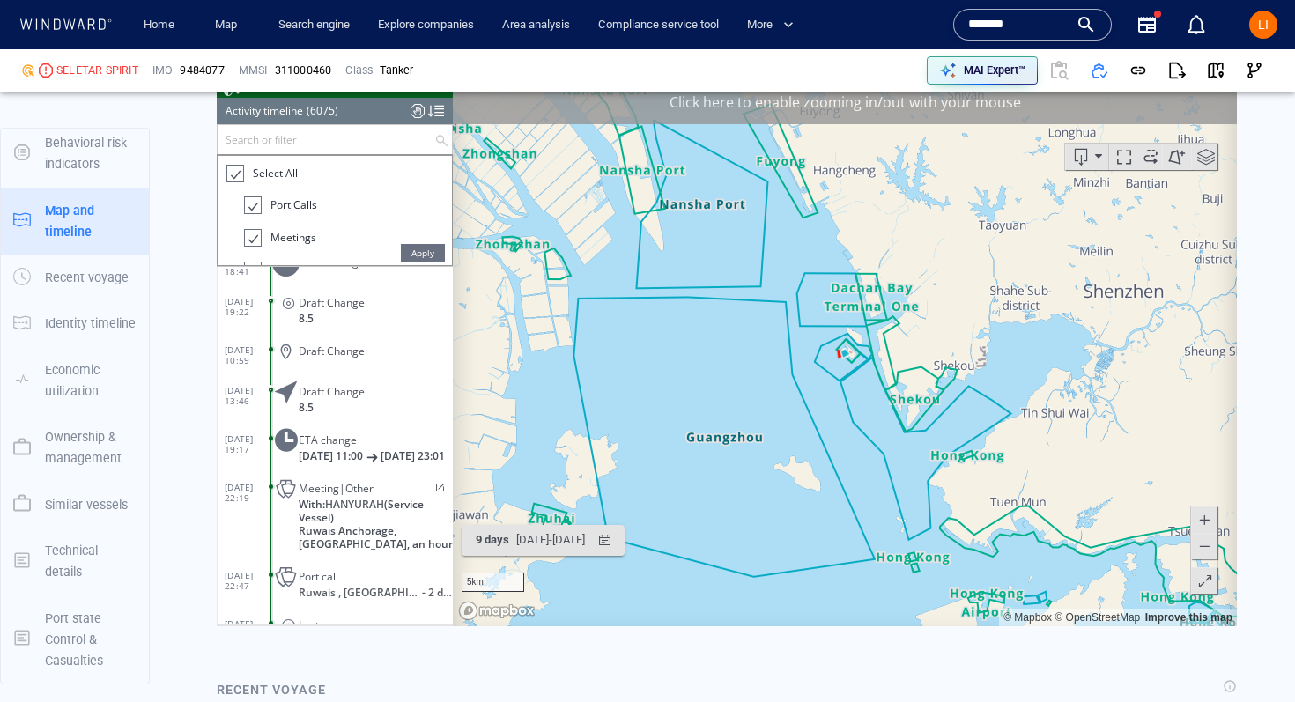
click at [987, 23] on input "*******" at bounding box center [1018, 24] width 100 height 26
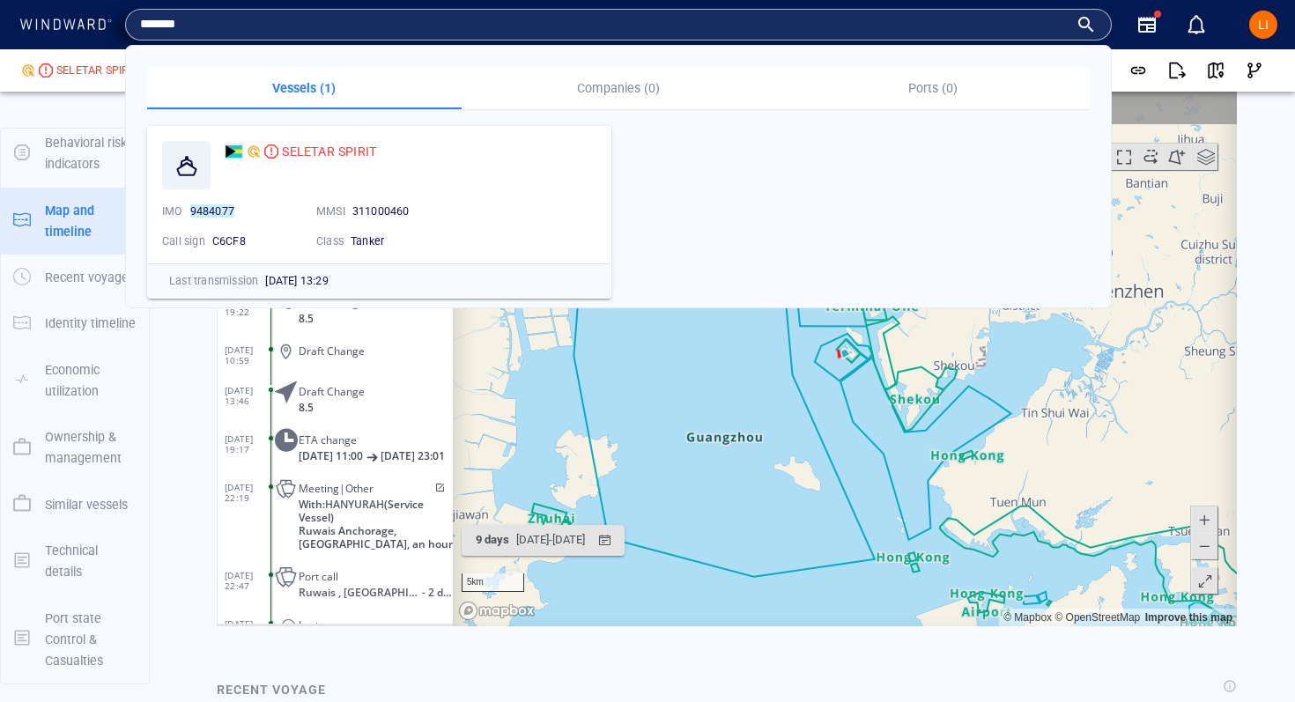
click at [987, 23] on input "*******" at bounding box center [604, 24] width 928 height 26
paste input "text"
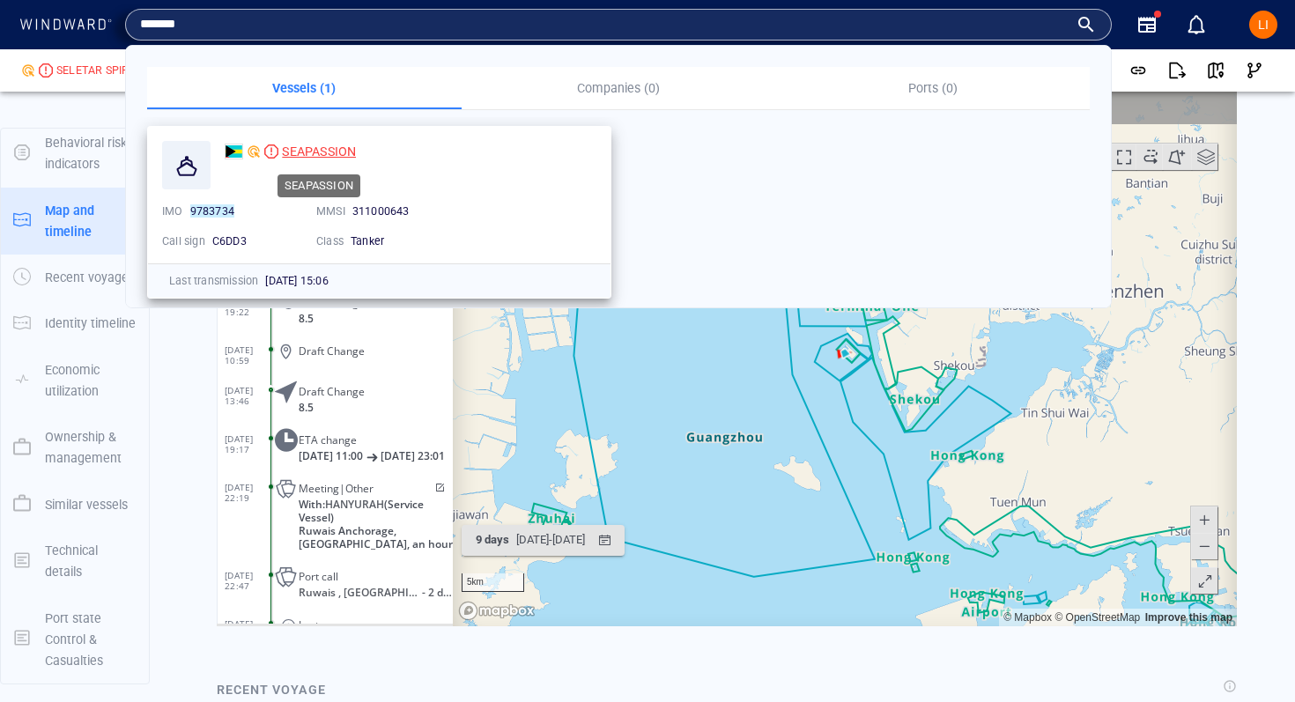
type input "*******"
click at [316, 153] on span "SEAPASSION" at bounding box center [319, 151] width 74 height 14
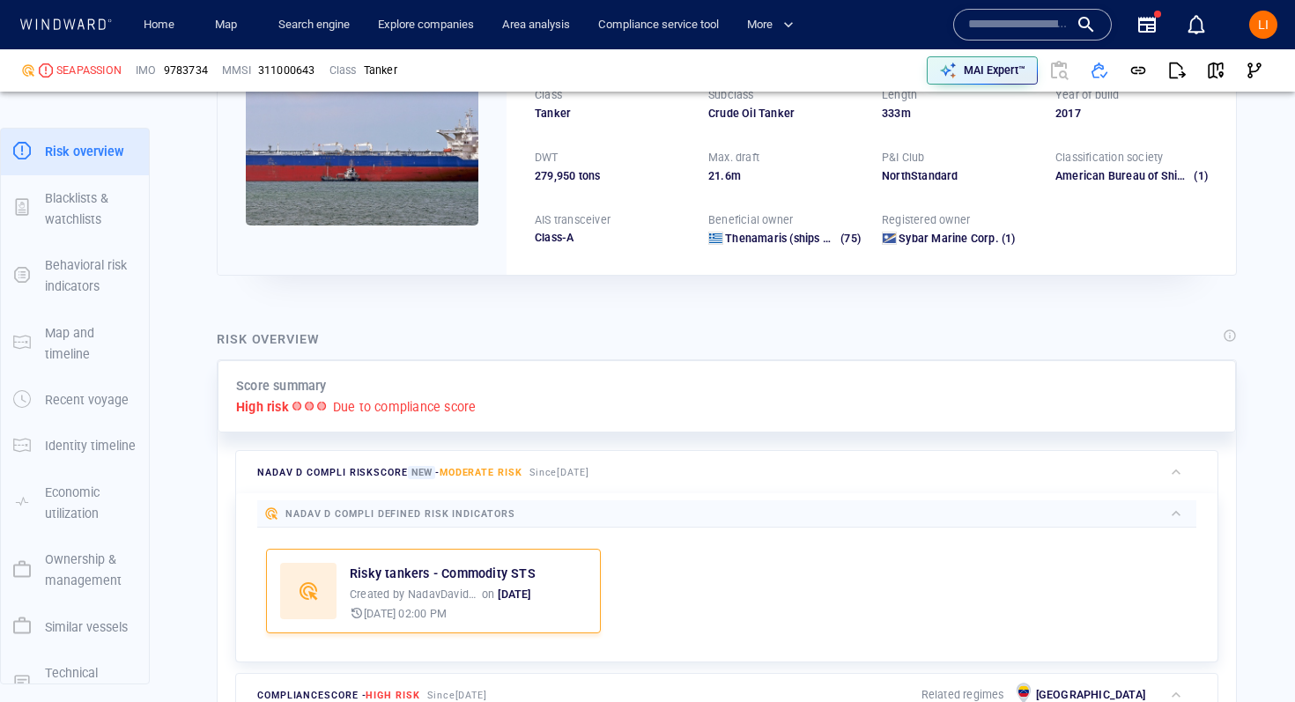
scroll to position [114, 0]
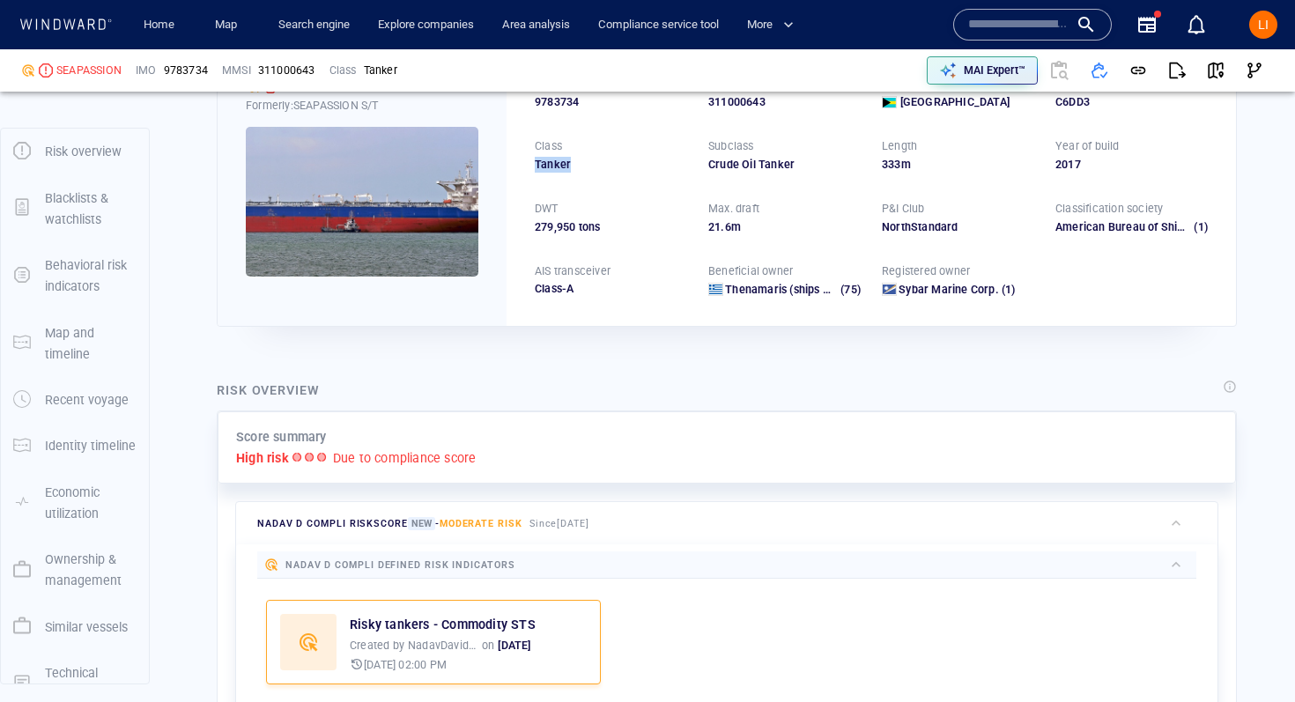
drag, startPoint x: 577, startPoint y: 167, endPoint x: 533, endPoint y: 166, distance: 44.1
click at [533, 166] on div "IMO 9783734 MMSI 311000643 Flag Bahamas Call sign C6DD3 Class Tanker Subclass C…" at bounding box center [870, 186] width 729 height 277
copy div "Tanker"
drag, startPoint x: 216, startPoint y: 69, endPoint x: 57, endPoint y: 76, distance: 158.7
click at [57, 76] on div "SEAPASSION IMO 9783734 MMSI 311000643 Class Tanker" at bounding box center [332, 70] width 637 height 56
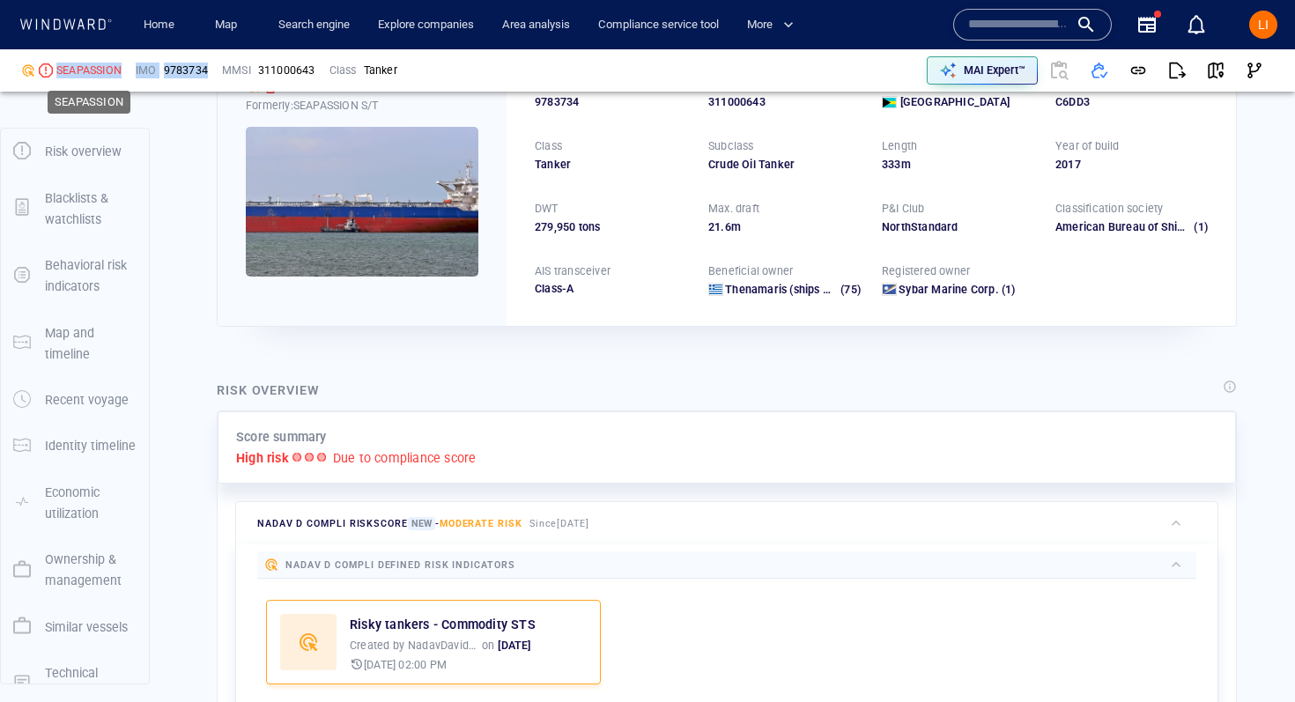
copy div "SEAPASSION IMO 9783734"
